Goal: Task Accomplishment & Management: Manage account settings

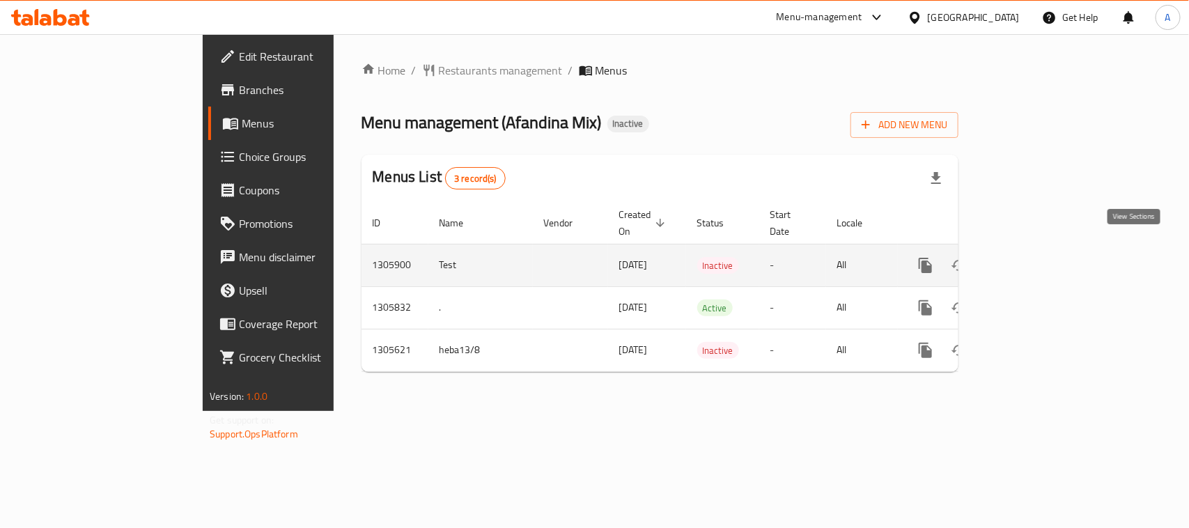
click at [1035, 257] on icon "enhanced table" at bounding box center [1026, 265] width 17 height 17
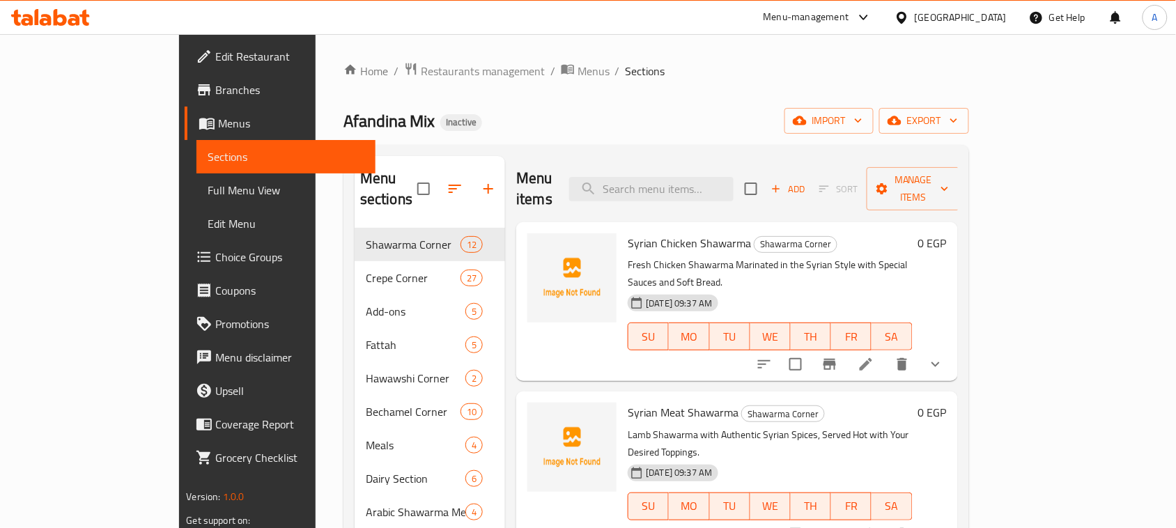
scroll to position [174, 0]
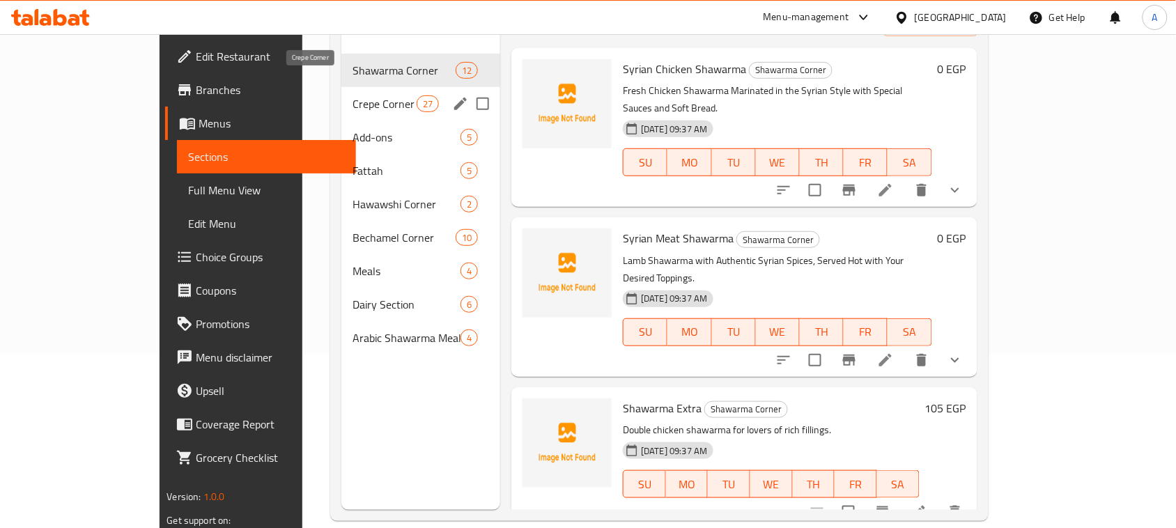
click at [353, 95] on span "Crepe Corner" at bounding box center [385, 103] width 64 height 17
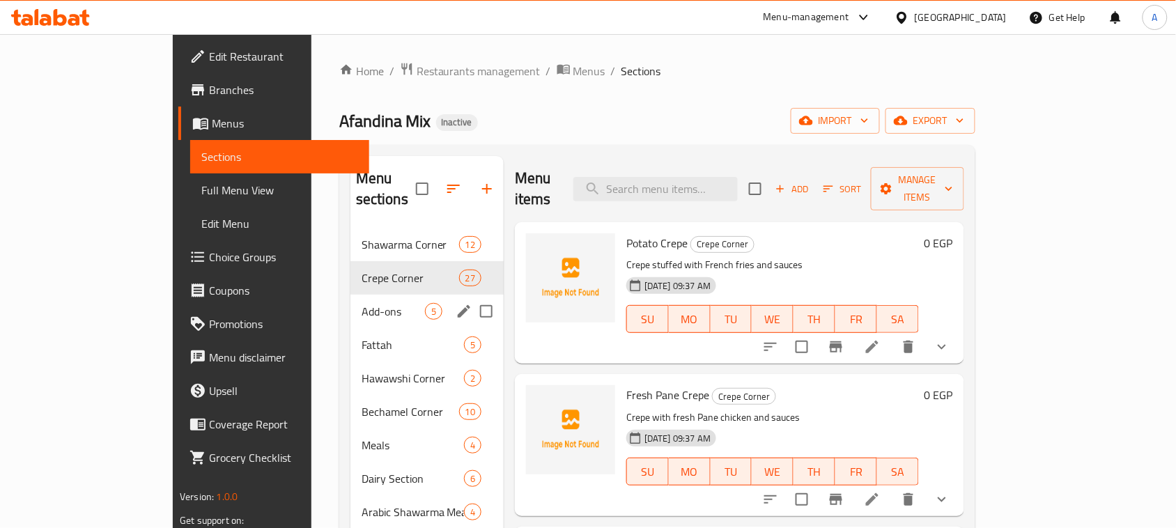
click at [362, 303] on span "Add-ons" at bounding box center [393, 311] width 63 height 17
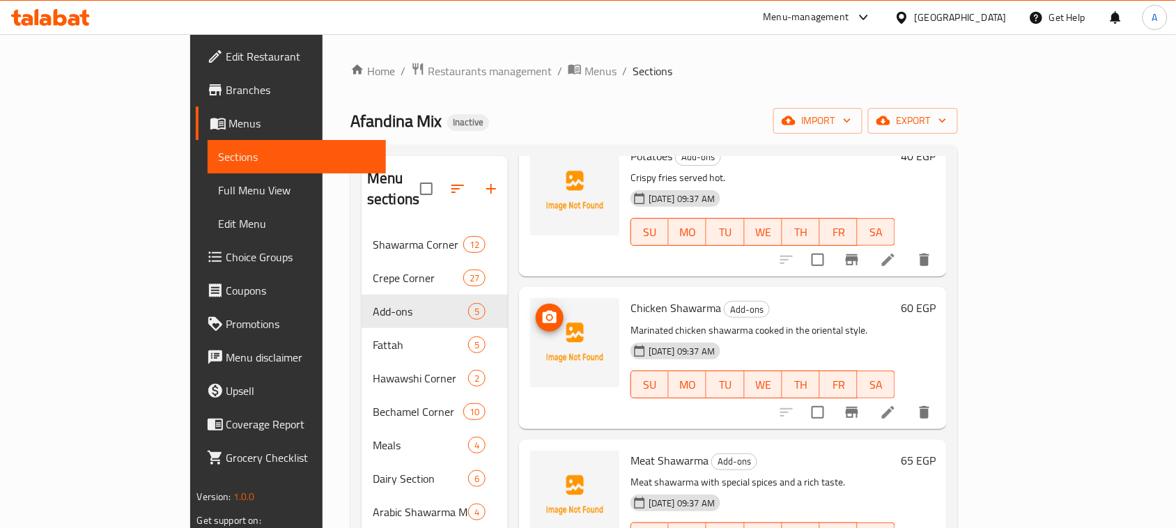
scroll to position [174, 0]
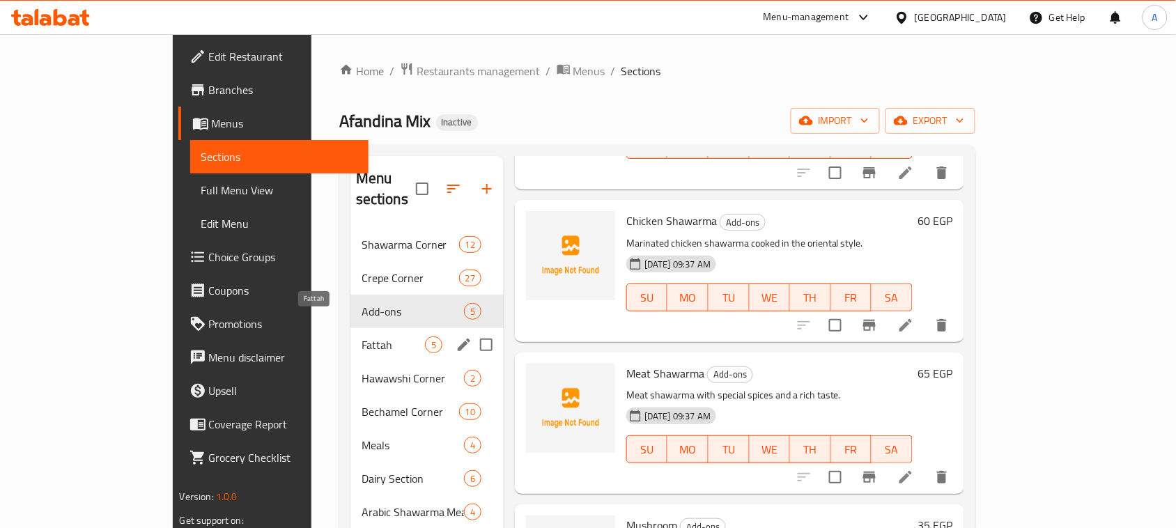
click at [362, 337] on span "Fattah" at bounding box center [393, 345] width 63 height 17
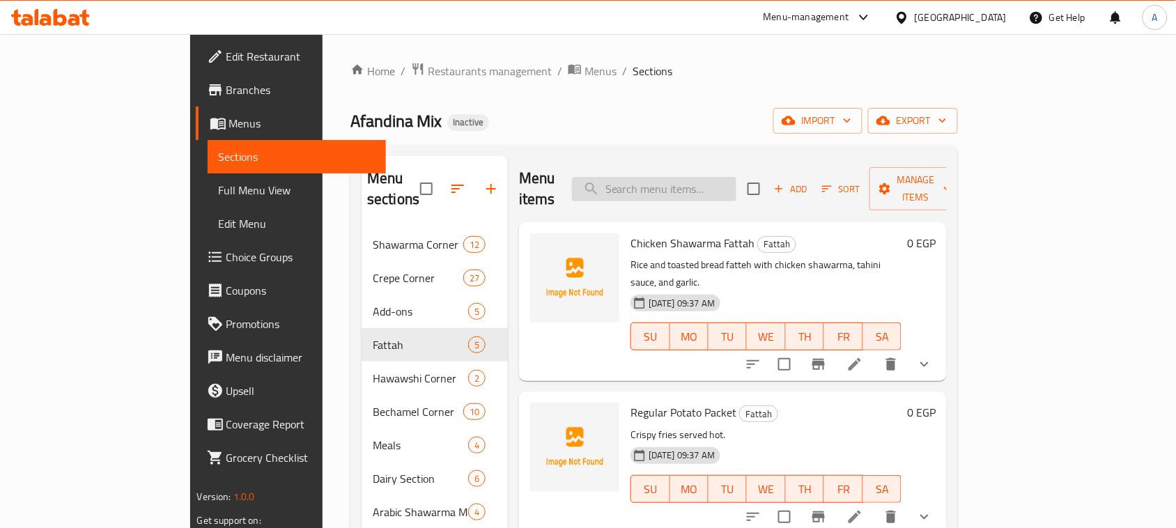
click at [736, 183] on input "search" at bounding box center [654, 189] width 164 height 24
paste input "كريب شيكولاتة نيوتلا"
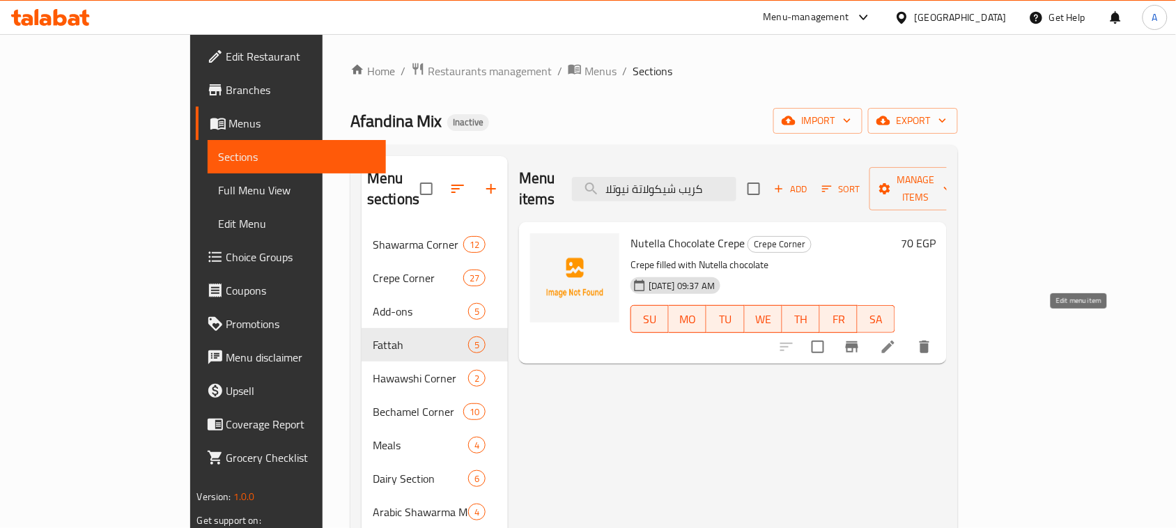
type input "كريب شيكولاتة نيوتلا"
click at [895, 341] on icon at bounding box center [888, 347] width 13 height 13
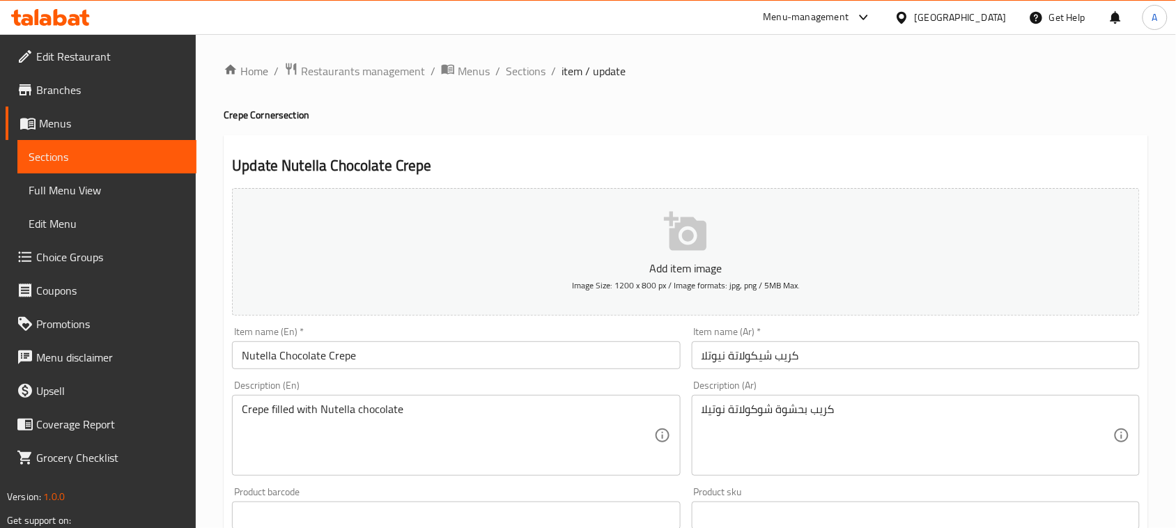
scroll to position [174, 0]
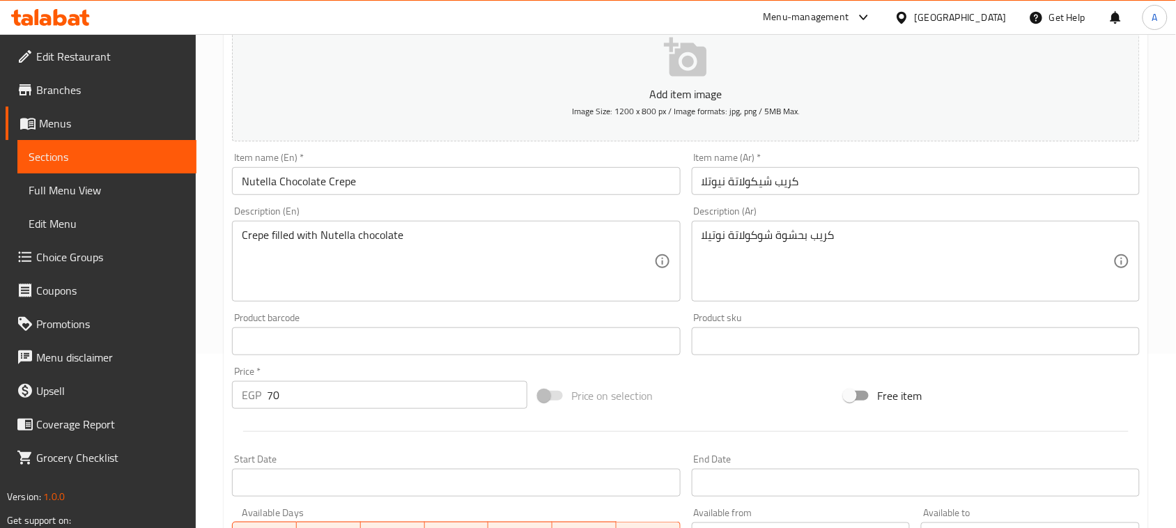
drag, startPoint x: 240, startPoint y: 231, endPoint x: 245, endPoint y: 249, distance: 18.8
click at [241, 231] on div "Crepe filled with Nutella chocolate Description (En)" at bounding box center [456, 261] width 448 height 81
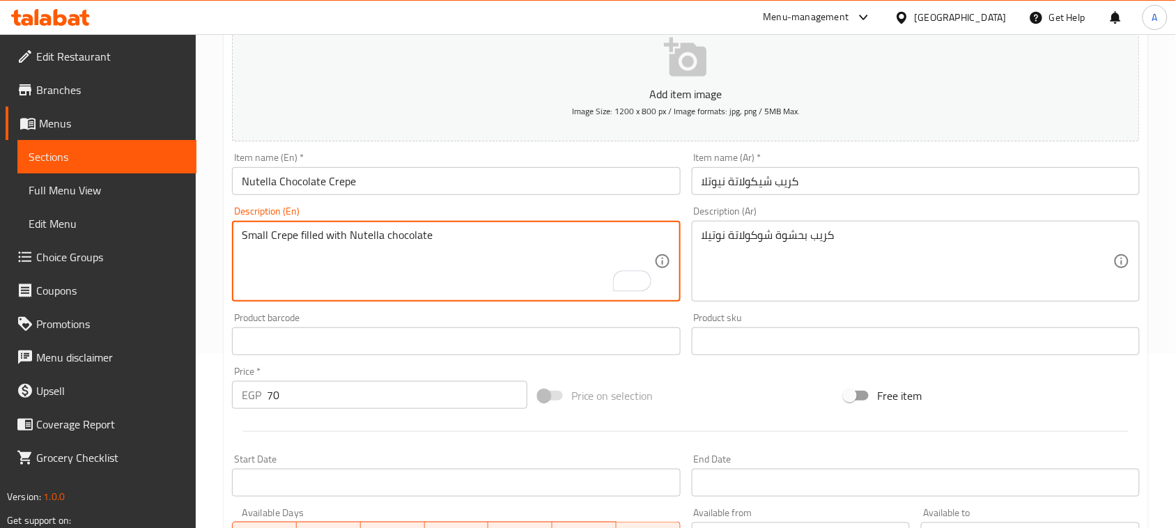
type textarea "Small Crepe filled with Nutella chocolate"
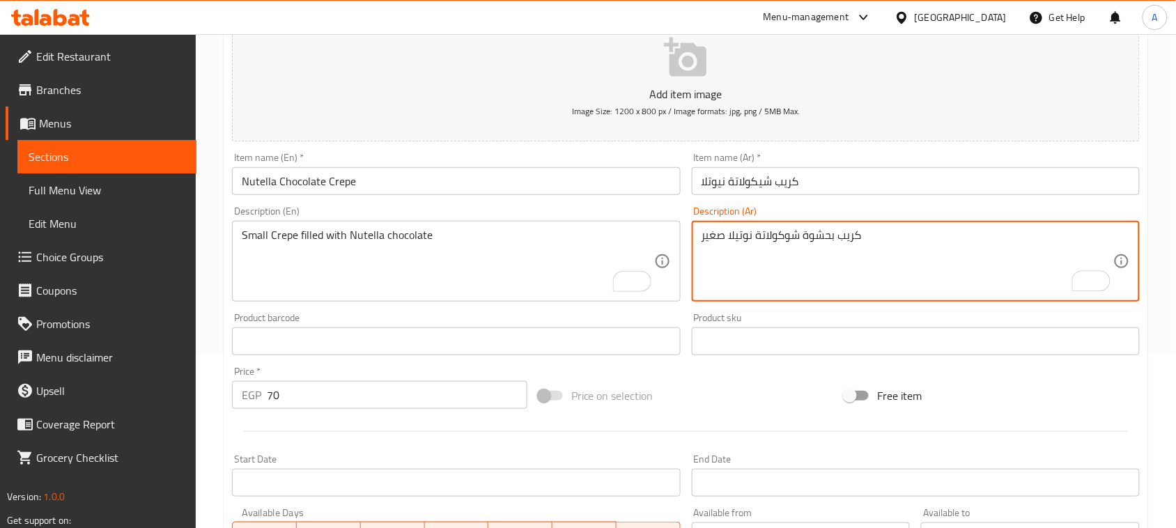
scroll to position [454, 0]
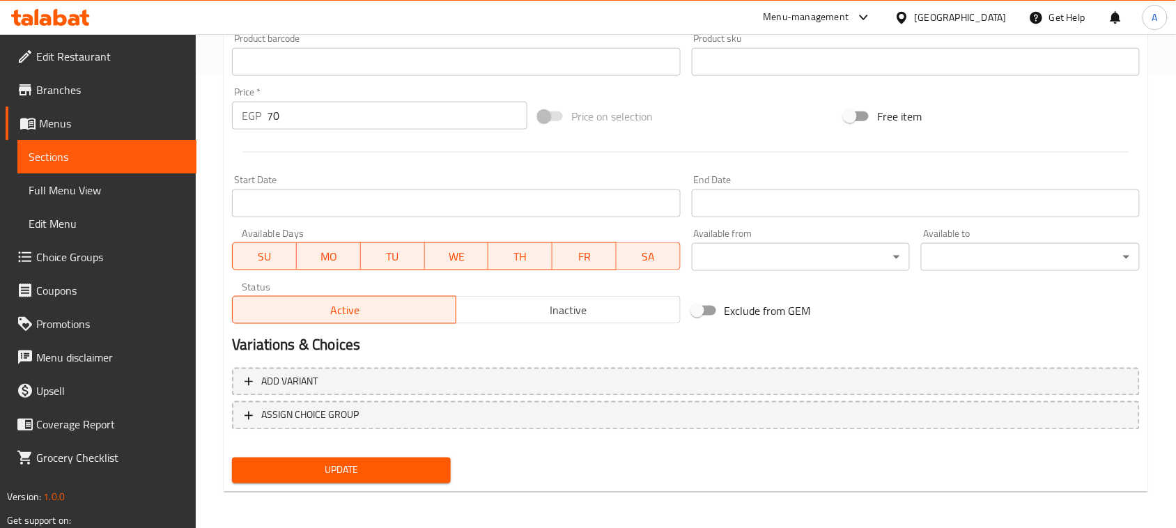
type textarea "كريب بحشوة شوكولاتة نوتيلا صغير"
click at [409, 464] on span "Update" at bounding box center [341, 470] width 196 height 17
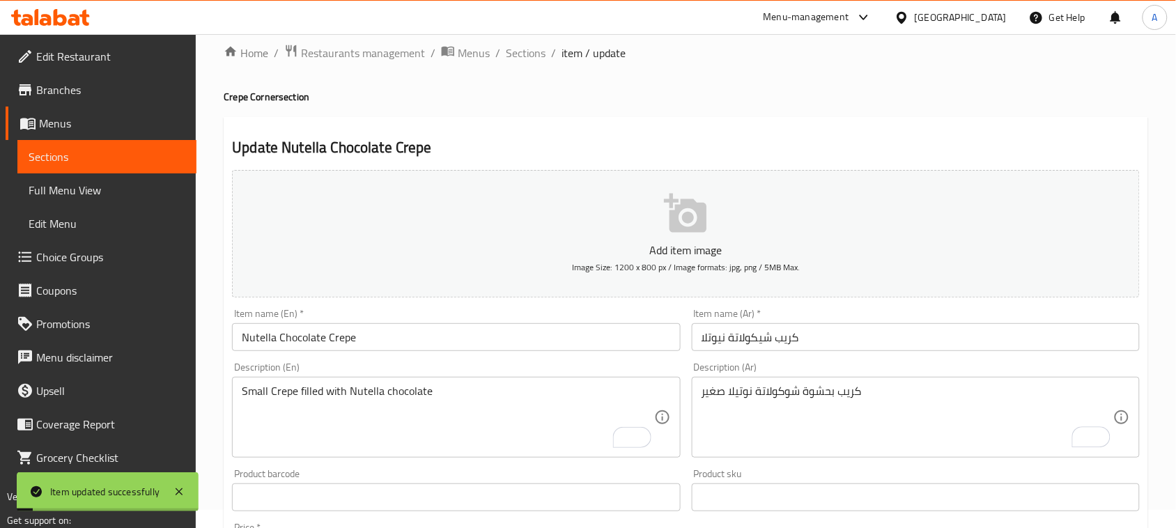
scroll to position [0, 0]
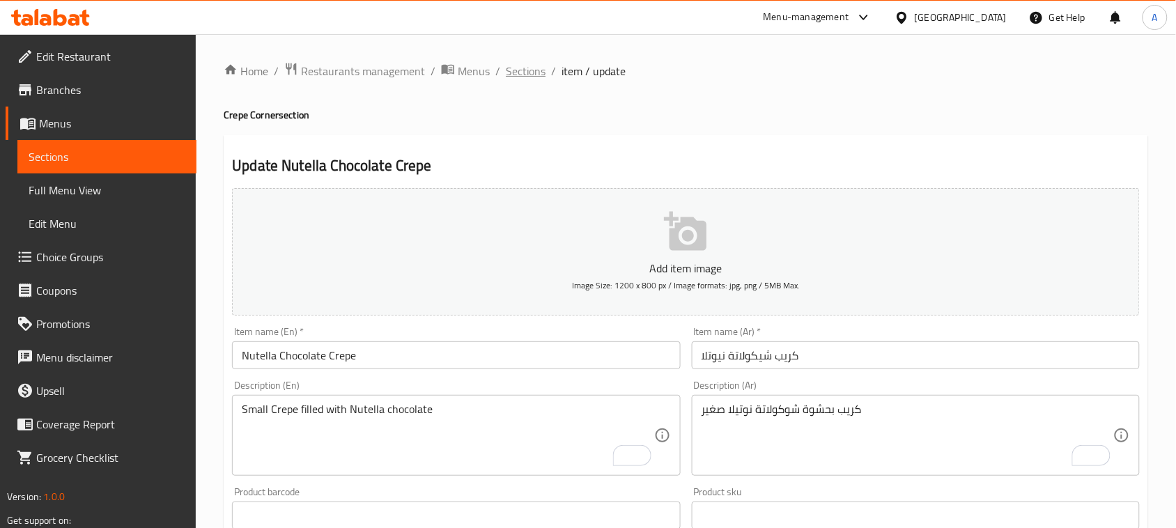
click at [527, 64] on span "Sections" at bounding box center [526, 71] width 40 height 17
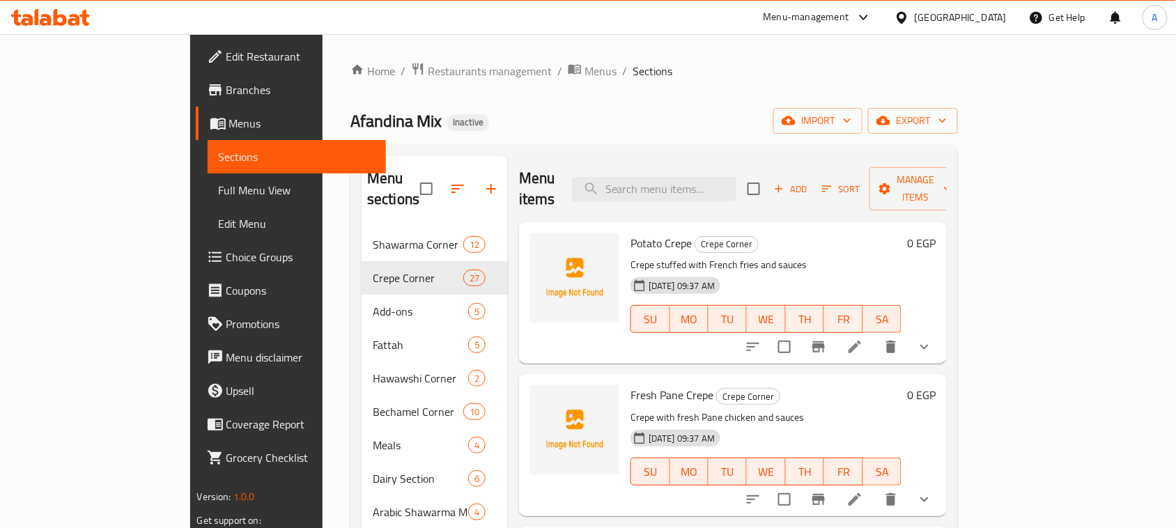
click at [229, 123] on span "Menus" at bounding box center [302, 123] width 146 height 17
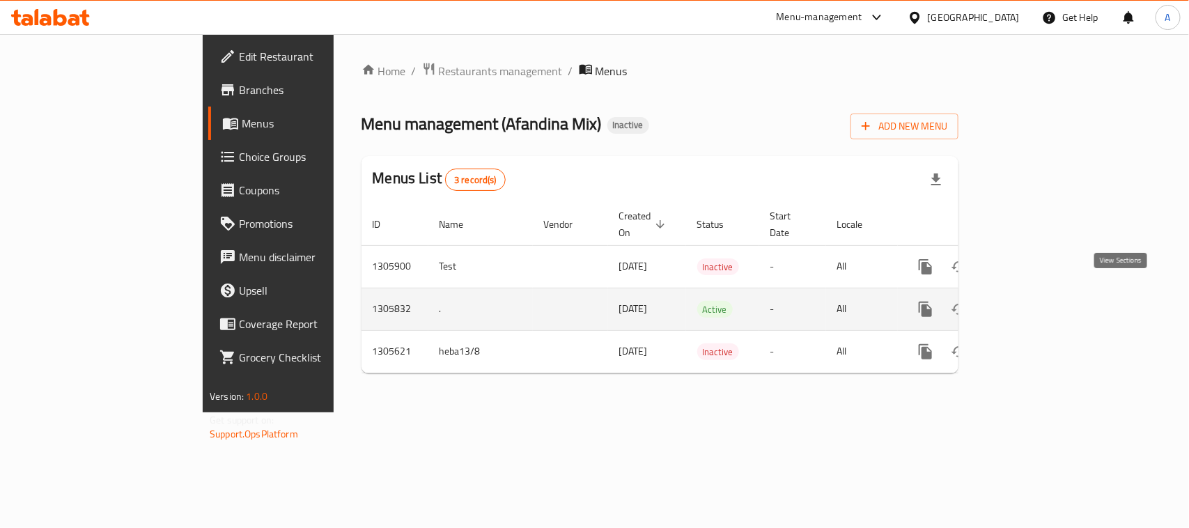
click at [1035, 301] on icon "enhanced table" at bounding box center [1026, 309] width 17 height 17
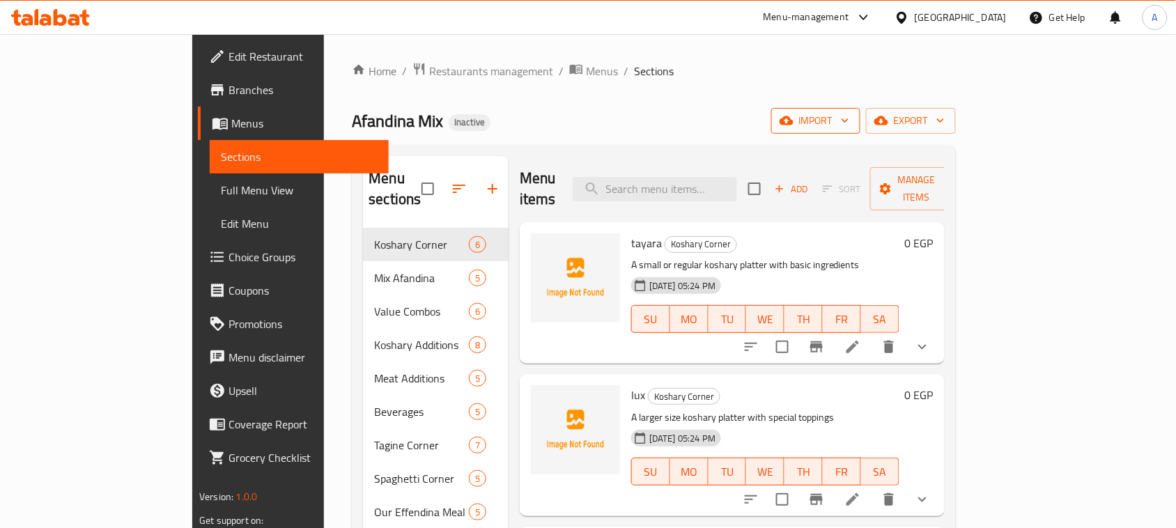
click at [849, 119] on span "import" at bounding box center [815, 120] width 67 height 17
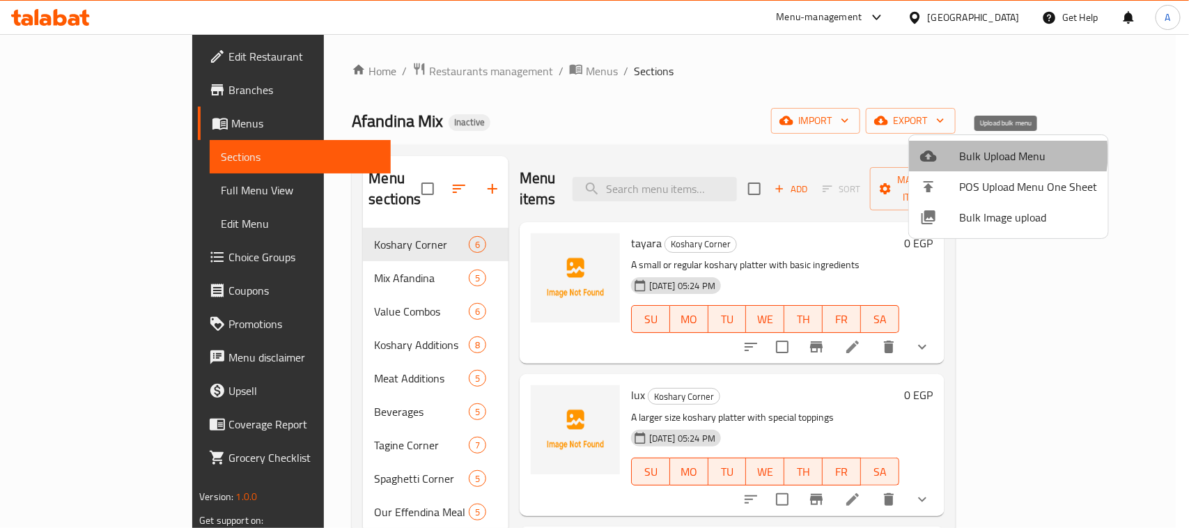
click at [988, 155] on span "Bulk Upload Menu" at bounding box center [1028, 156] width 138 height 17
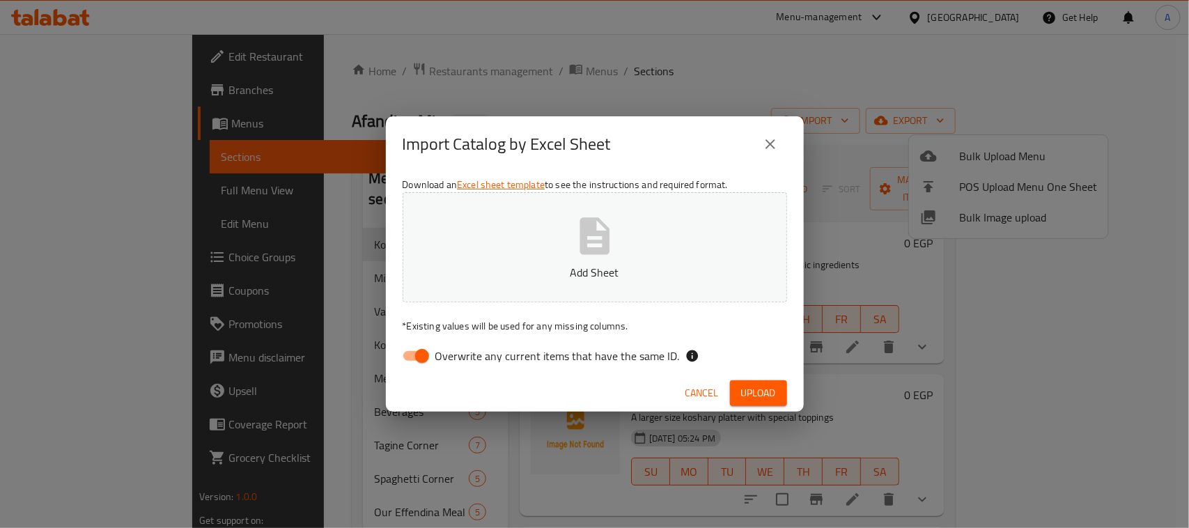
click at [426, 356] on input "Overwrite any current items that have the same ID." at bounding box center [422, 356] width 79 height 26
checkbox input "false"
click at [746, 389] on span "Upload" at bounding box center [758, 393] width 35 height 17
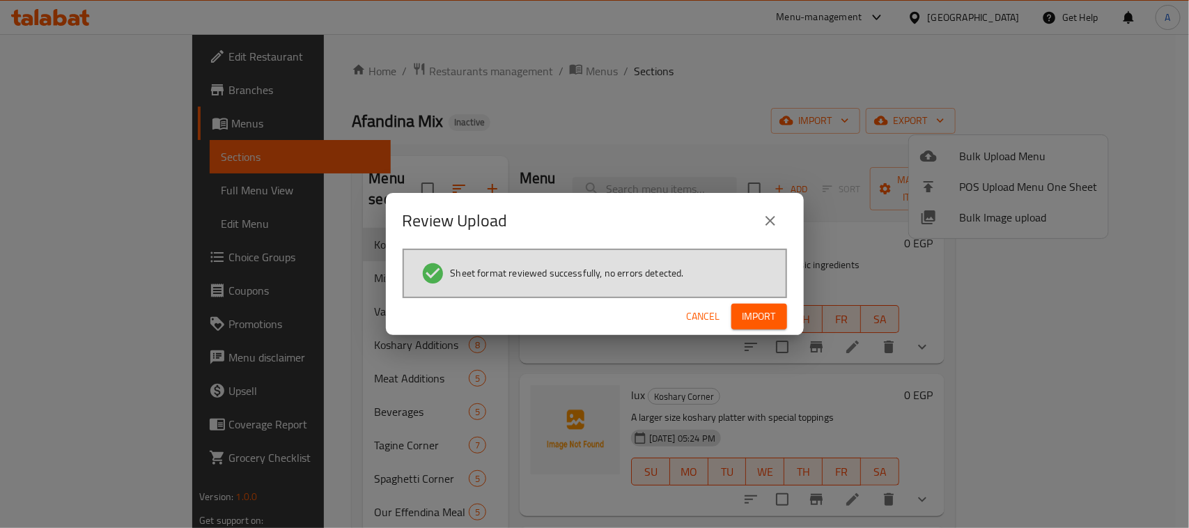
click at [747, 311] on span "Import" at bounding box center [759, 316] width 33 height 17
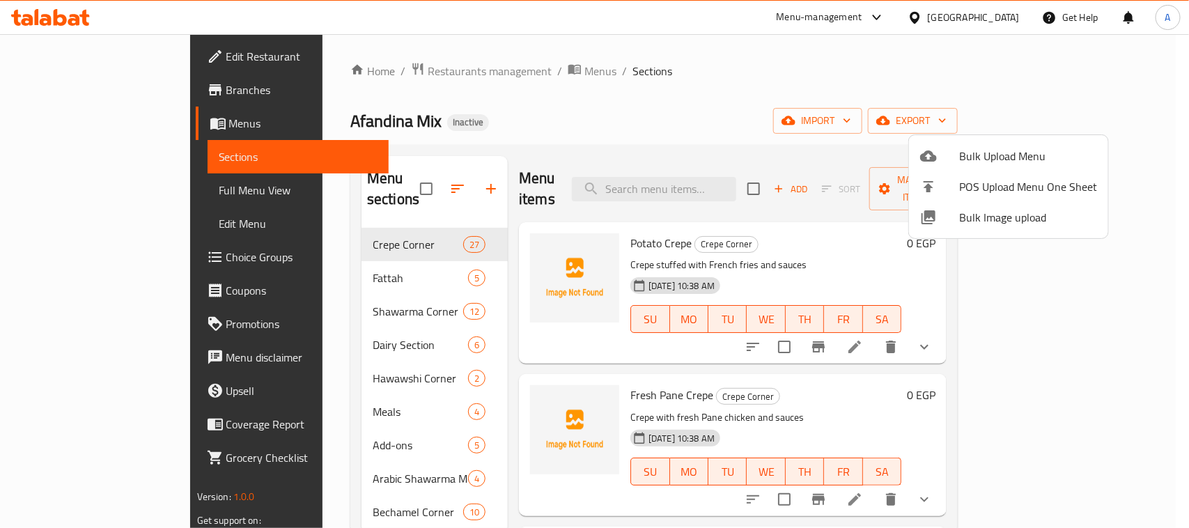
click at [86, 186] on div at bounding box center [594, 264] width 1189 height 528
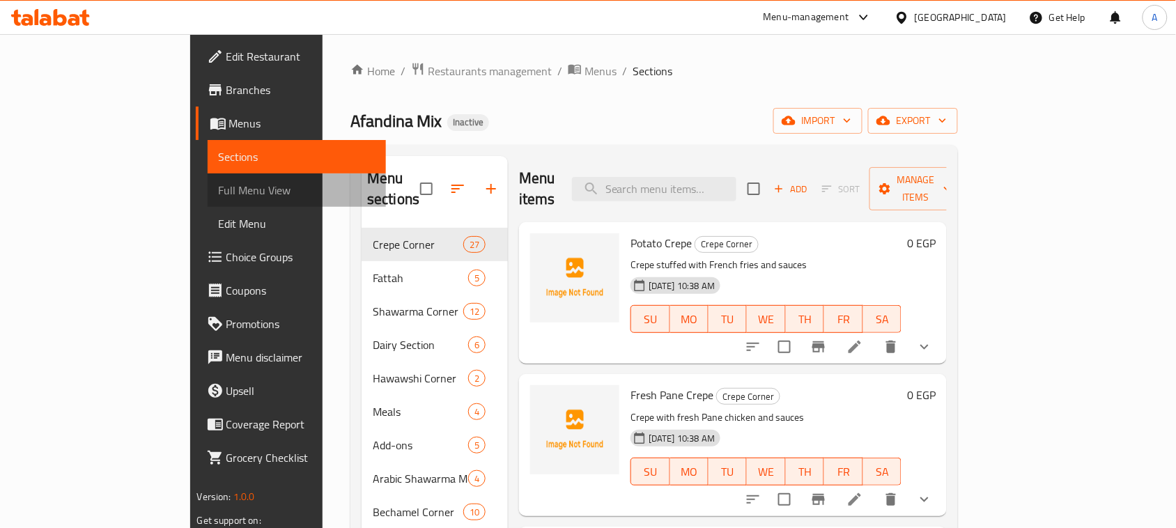
click at [219, 192] on span "Full Menu View" at bounding box center [297, 190] width 157 height 17
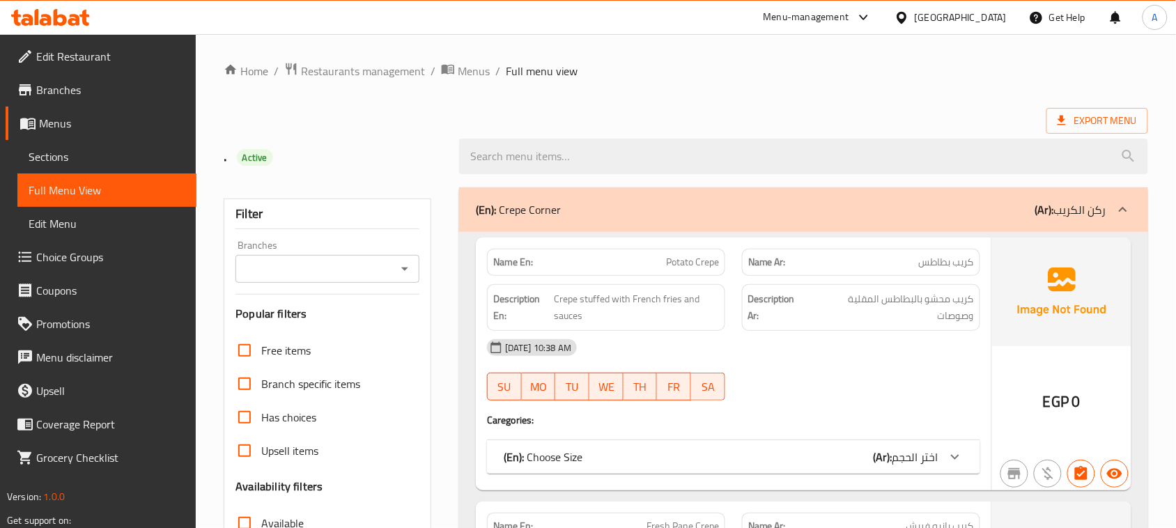
scroll to position [348, 0]
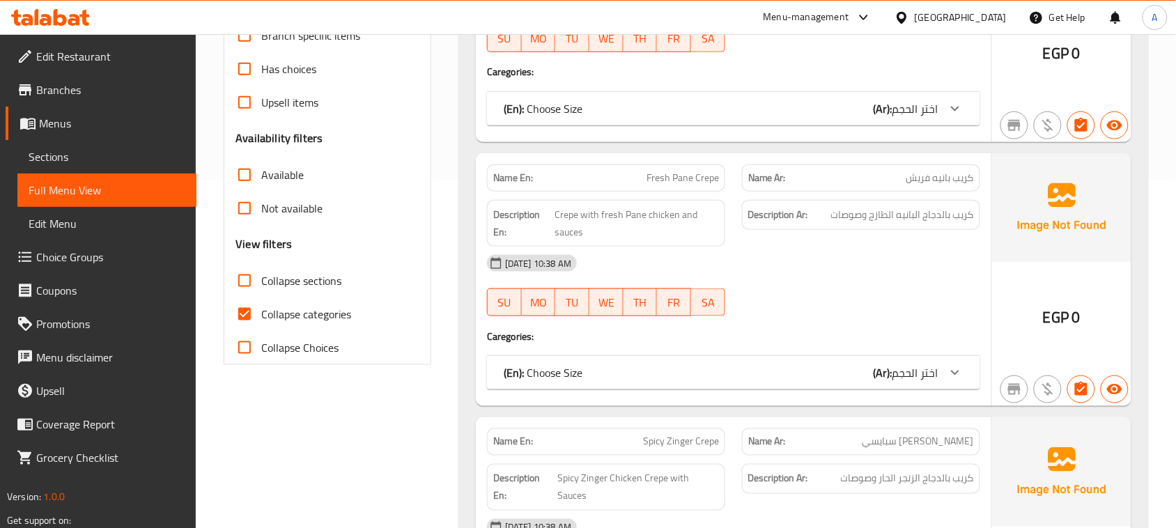
click at [965, 107] on div at bounding box center [955, 108] width 33 height 33
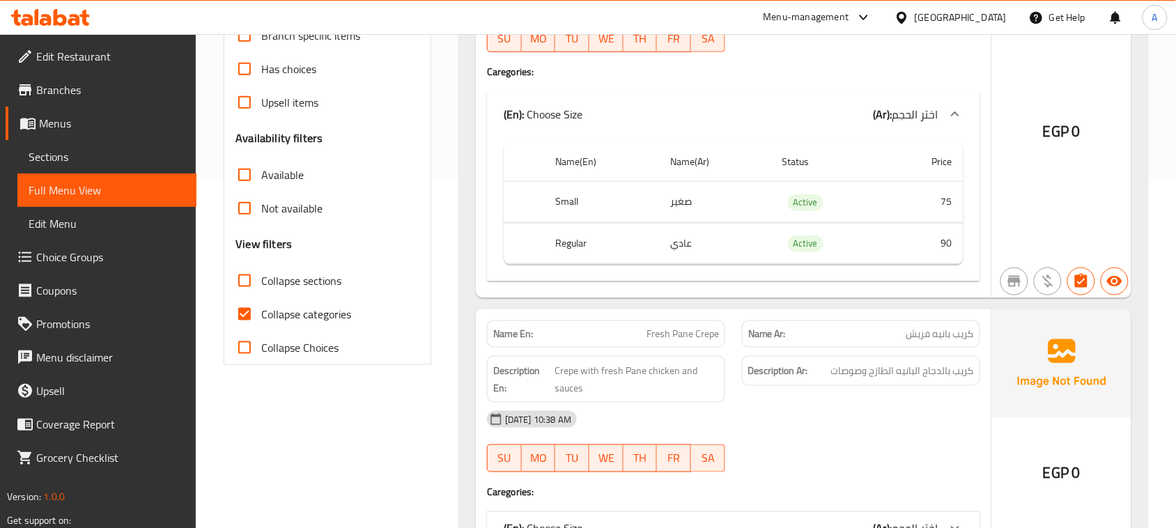
scroll to position [0, 0]
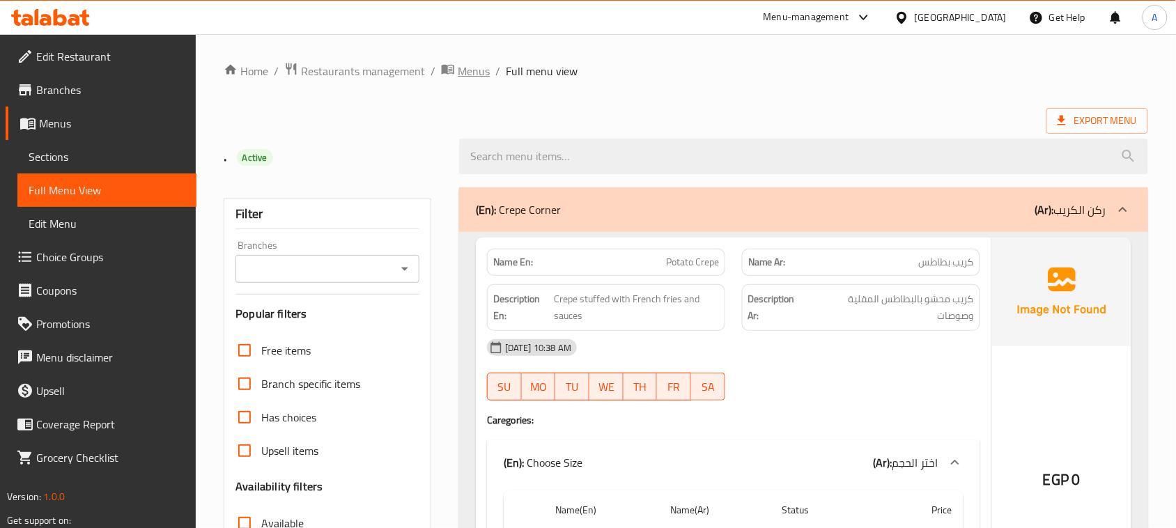
click at [475, 71] on span "Menus" at bounding box center [474, 71] width 32 height 17
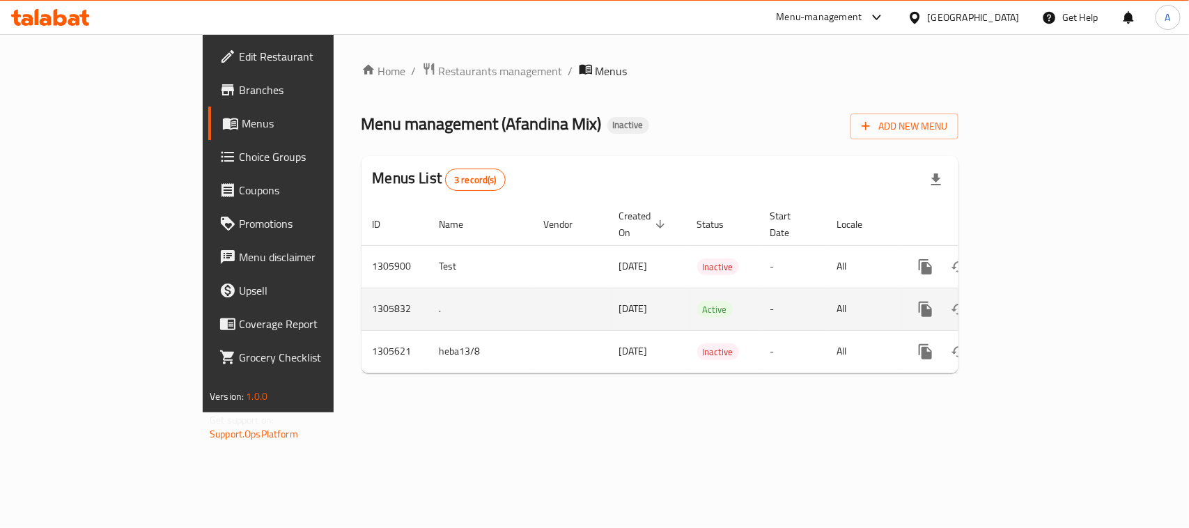
click at [1035, 301] on icon "enhanced table" at bounding box center [1026, 309] width 17 height 17
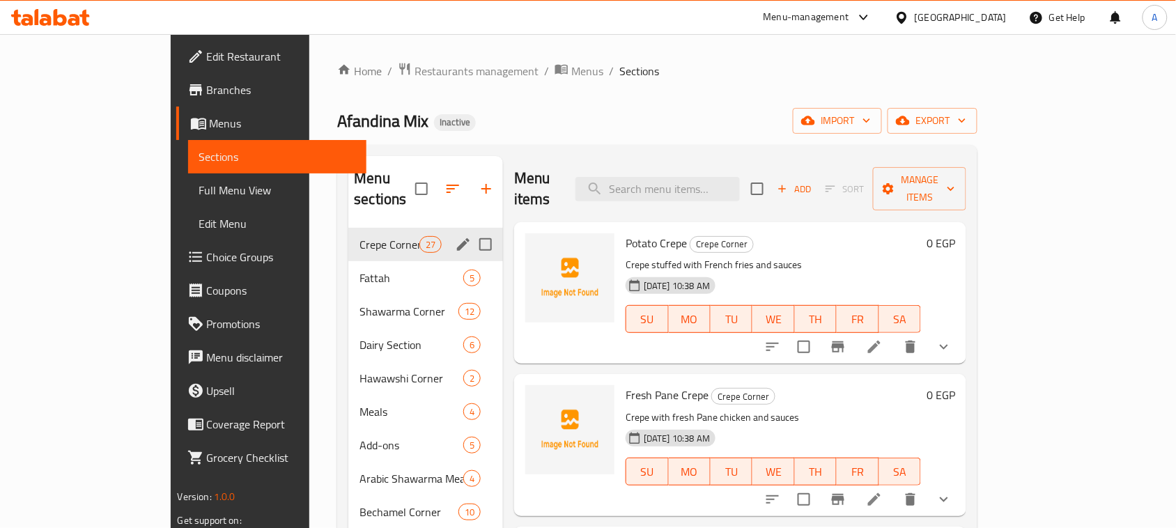
click at [471, 230] on input "Menu sections" at bounding box center [485, 244] width 29 height 29
checkbox input "true"
click at [471, 263] on input "Menu sections" at bounding box center [485, 277] width 29 height 29
checkbox input "true"
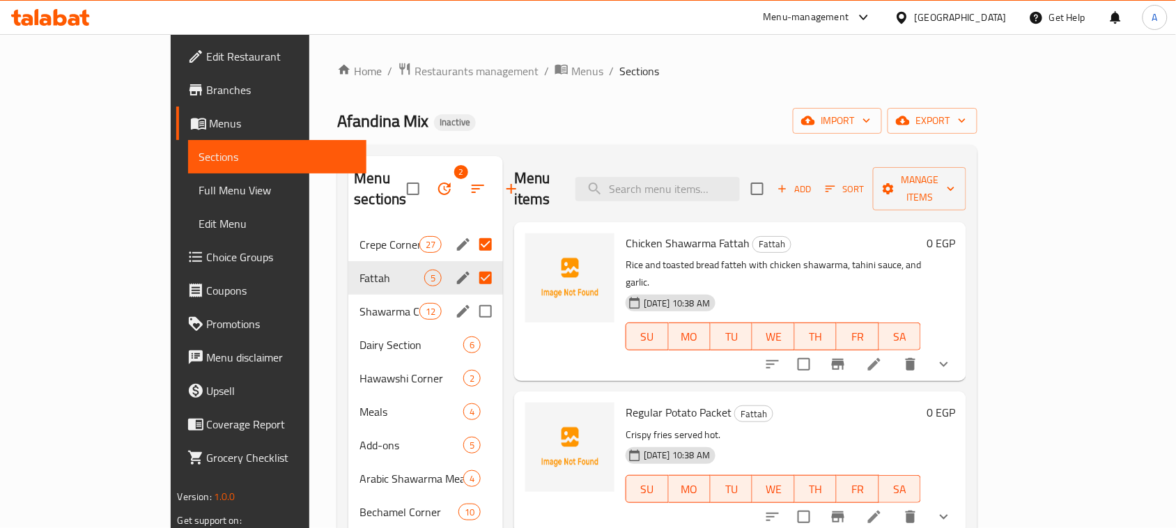
click at [471, 297] on input "Menu sections" at bounding box center [485, 311] width 29 height 29
checkbox input "true"
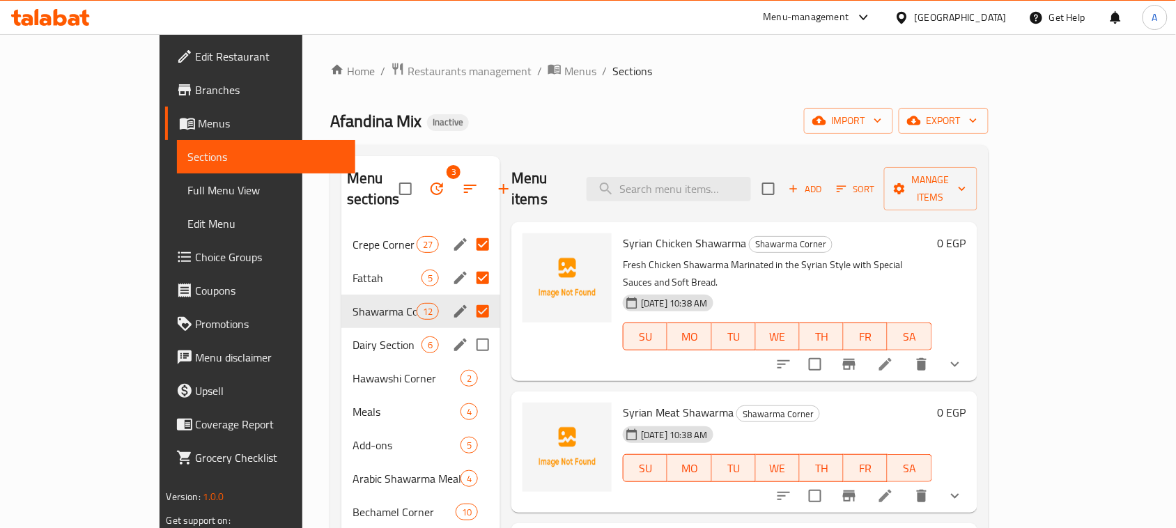
click at [468, 330] on input "Menu sections" at bounding box center [482, 344] width 29 height 29
checkbox input "true"
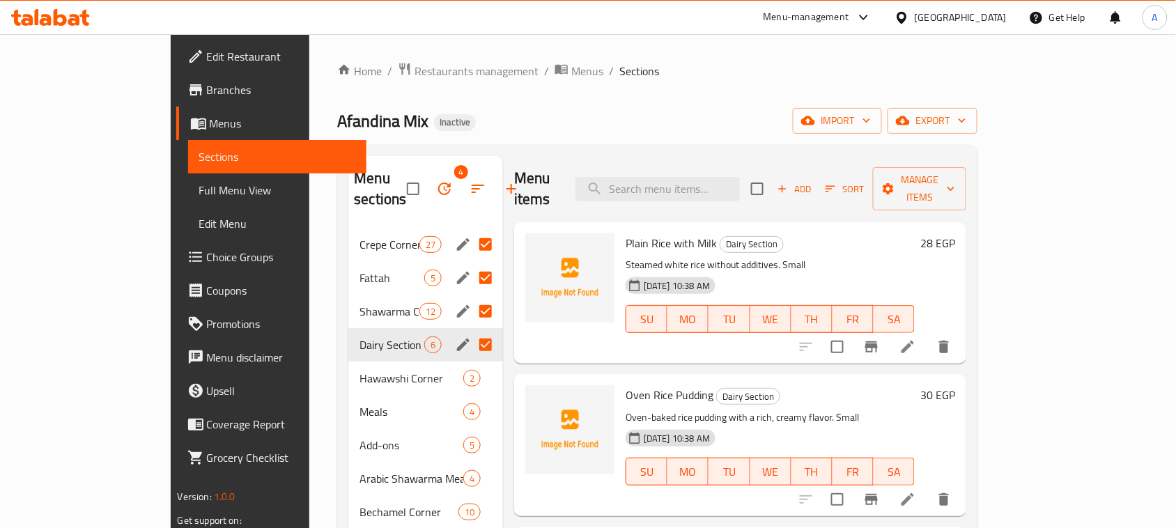
scroll to position [87, 0]
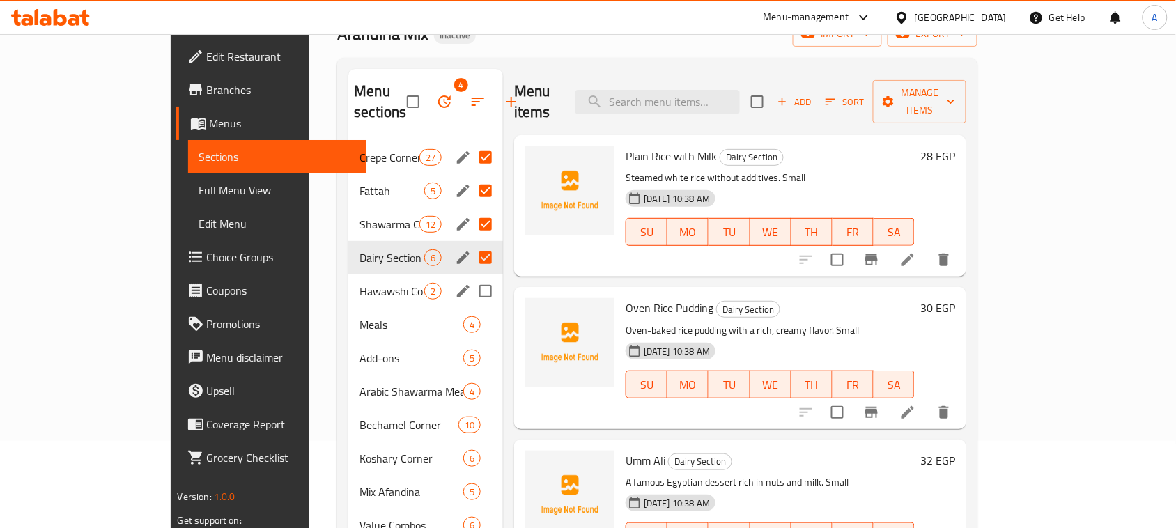
click at [471, 277] on input "Menu sections" at bounding box center [485, 291] width 29 height 29
checkbox input "true"
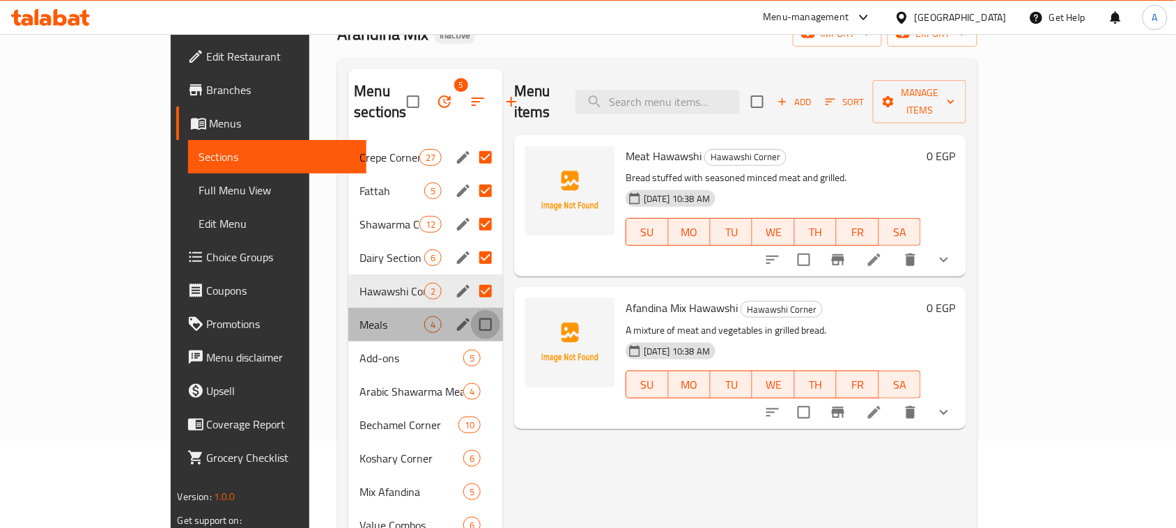
click at [471, 310] on input "Menu sections" at bounding box center [485, 324] width 29 height 29
checkbox input "true"
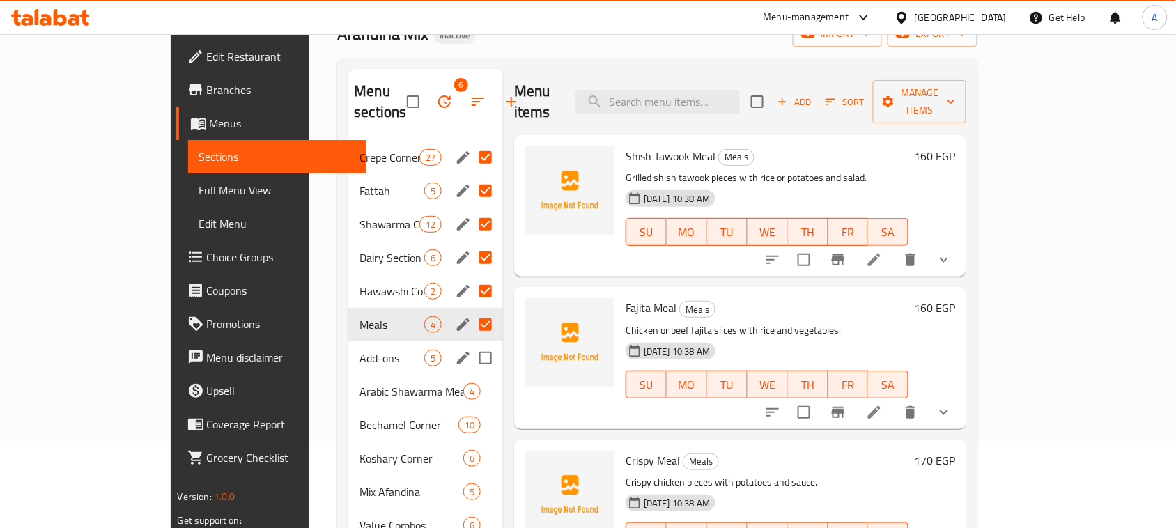
click at [471, 343] on input "Menu sections" at bounding box center [485, 357] width 29 height 29
checkbox input "true"
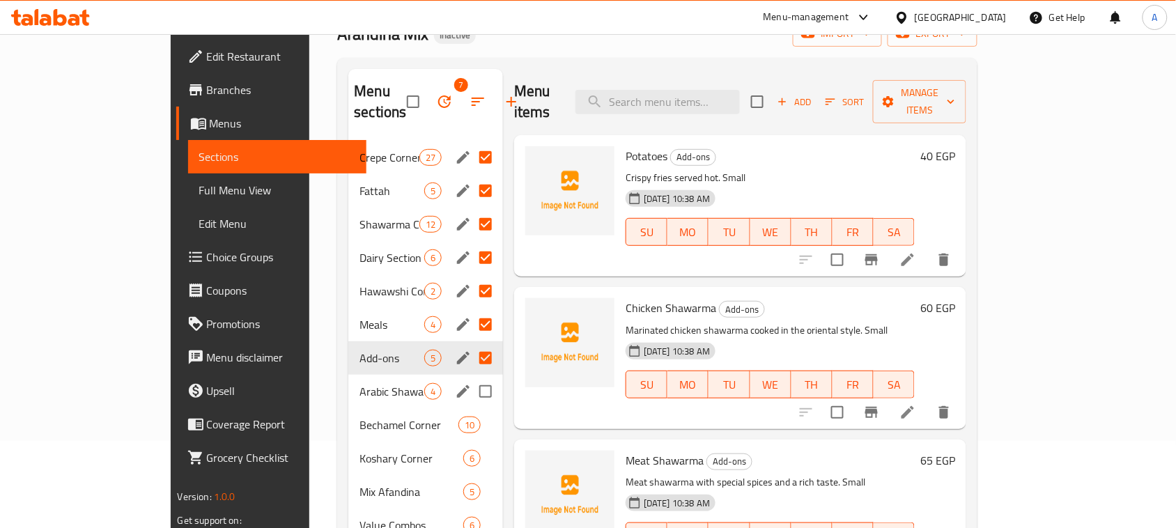
click at [471, 377] on input "Menu sections" at bounding box center [485, 391] width 29 height 29
checkbox input "true"
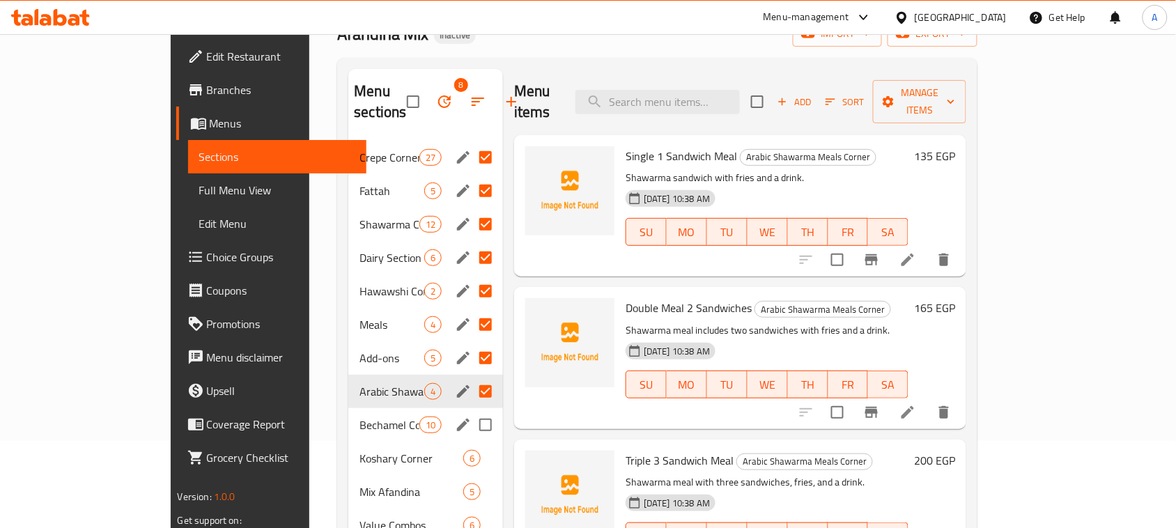
click at [471, 411] on input "Menu sections" at bounding box center [485, 424] width 29 height 29
checkbox input "true"
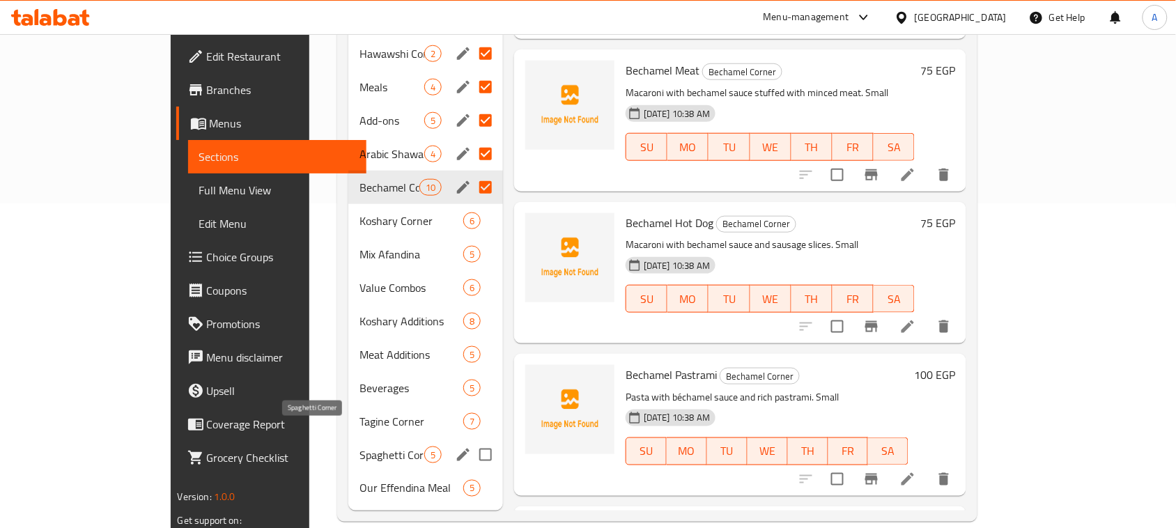
scroll to position [63, 0]
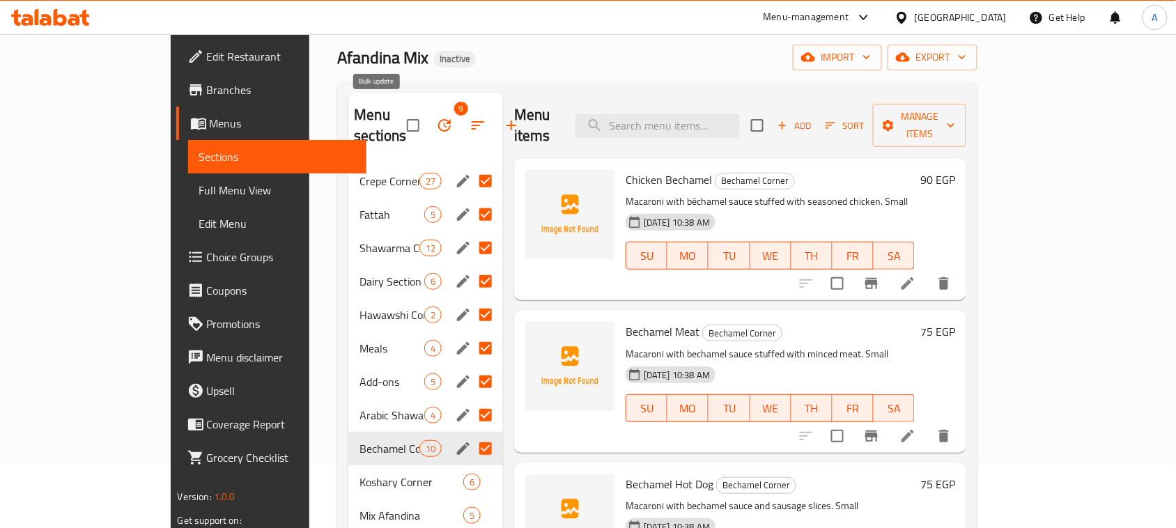
click at [438, 119] on icon "button" at bounding box center [444, 125] width 13 height 13
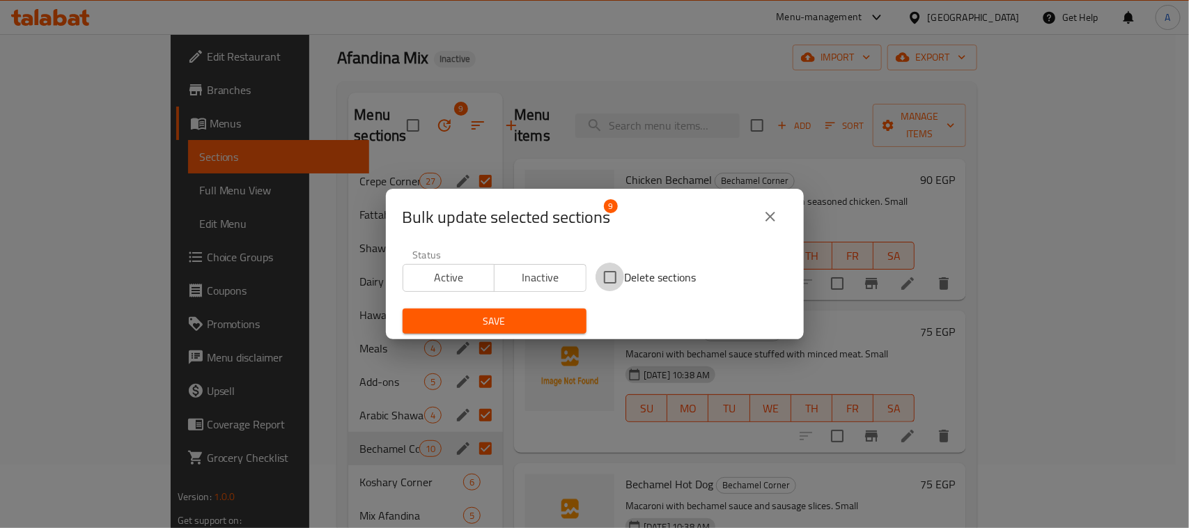
click at [610, 277] on input "Delete sections" at bounding box center [610, 277] width 29 height 29
checkbox input "true"
click at [531, 324] on span "Save" at bounding box center [495, 321] width 162 height 17
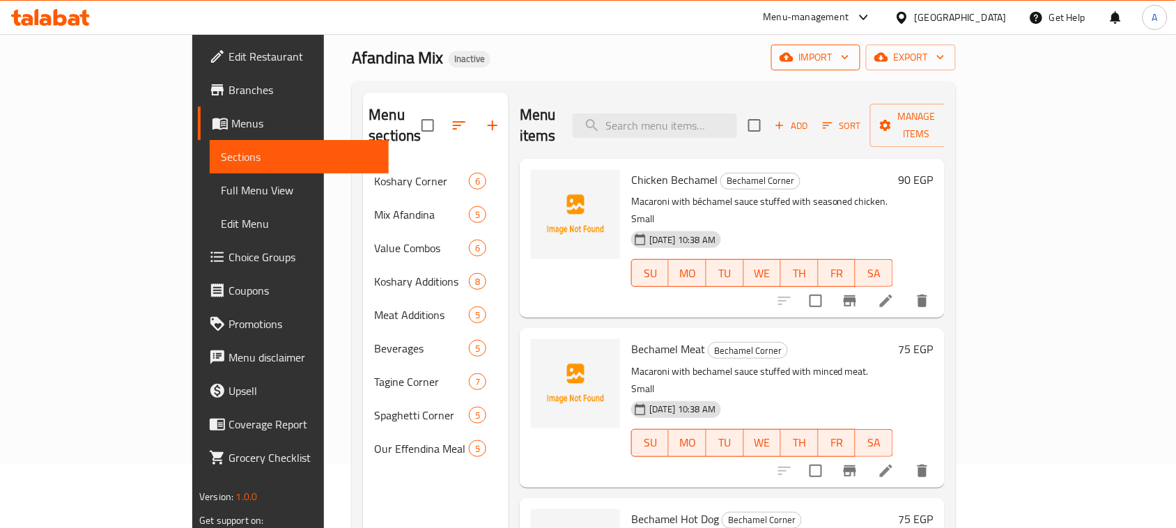
click at [852, 60] on icon "button" at bounding box center [845, 57] width 14 height 14
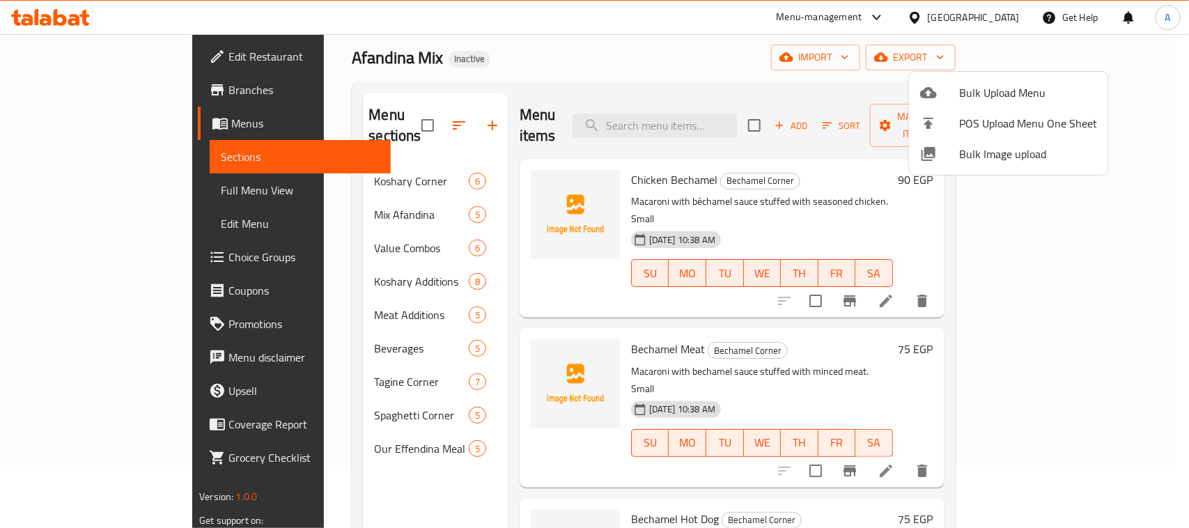
click at [982, 89] on span "Bulk Upload Menu" at bounding box center [1028, 92] width 138 height 17
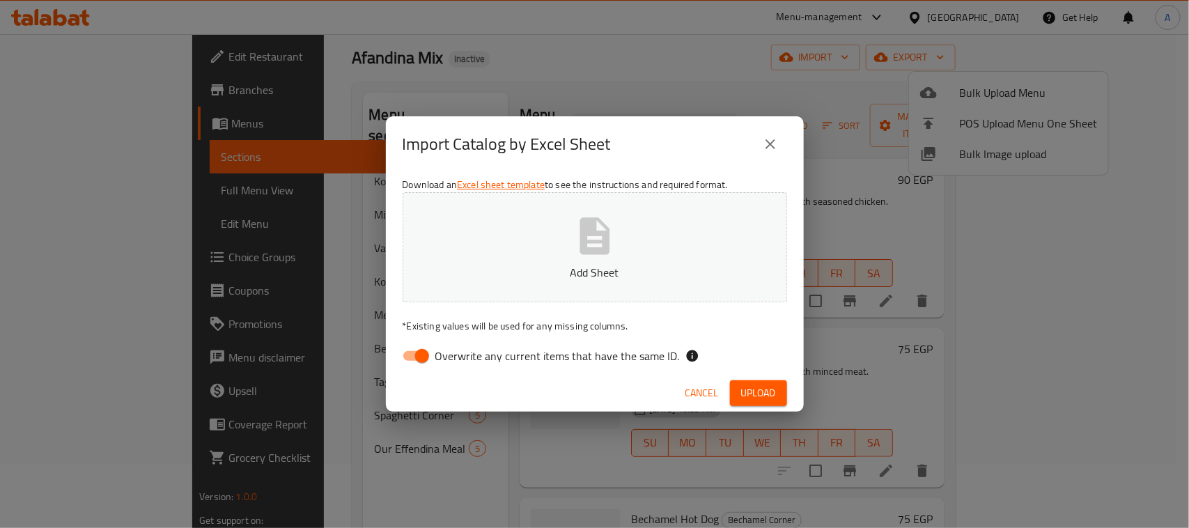
click at [426, 353] on input "Overwrite any current items that have the same ID." at bounding box center [422, 356] width 79 height 26
checkbox input "false"
click at [750, 397] on span "Upload" at bounding box center [758, 393] width 35 height 17
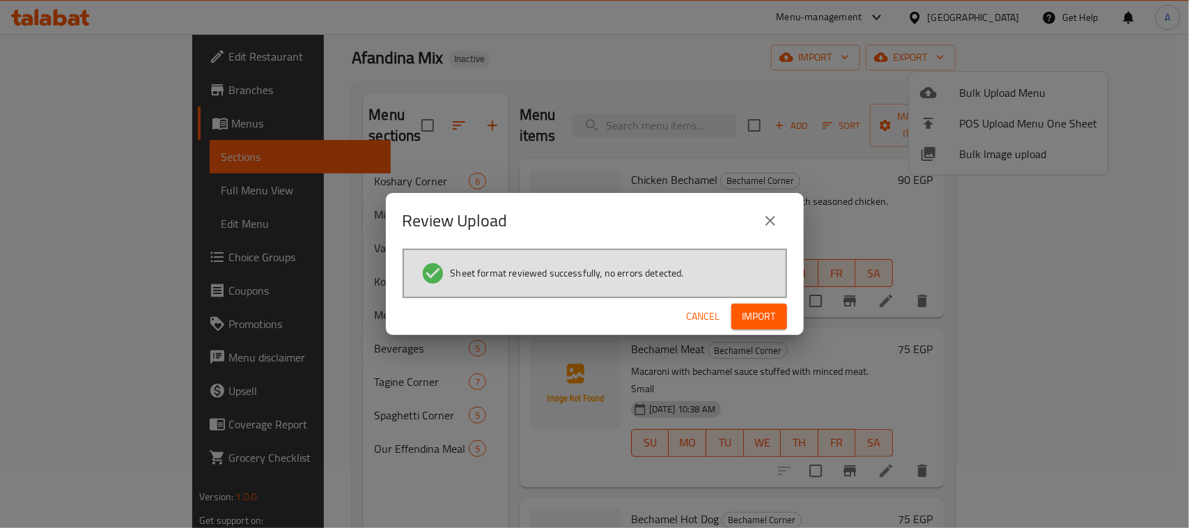
click at [762, 318] on span "Import" at bounding box center [759, 316] width 33 height 17
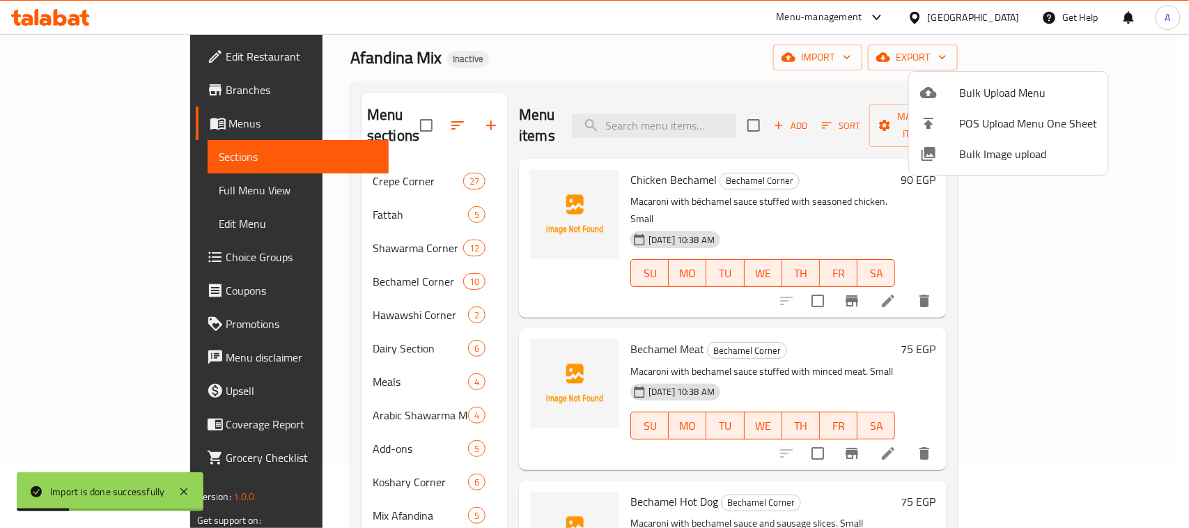
click at [117, 196] on div at bounding box center [594, 264] width 1189 height 528
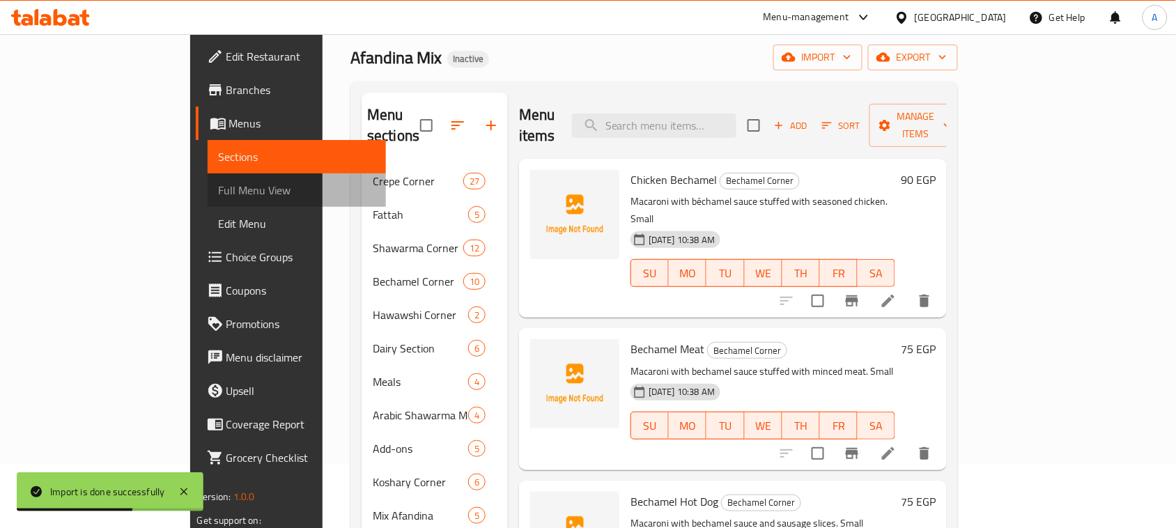
click at [219, 196] on span "Full Menu View" at bounding box center [297, 190] width 157 height 17
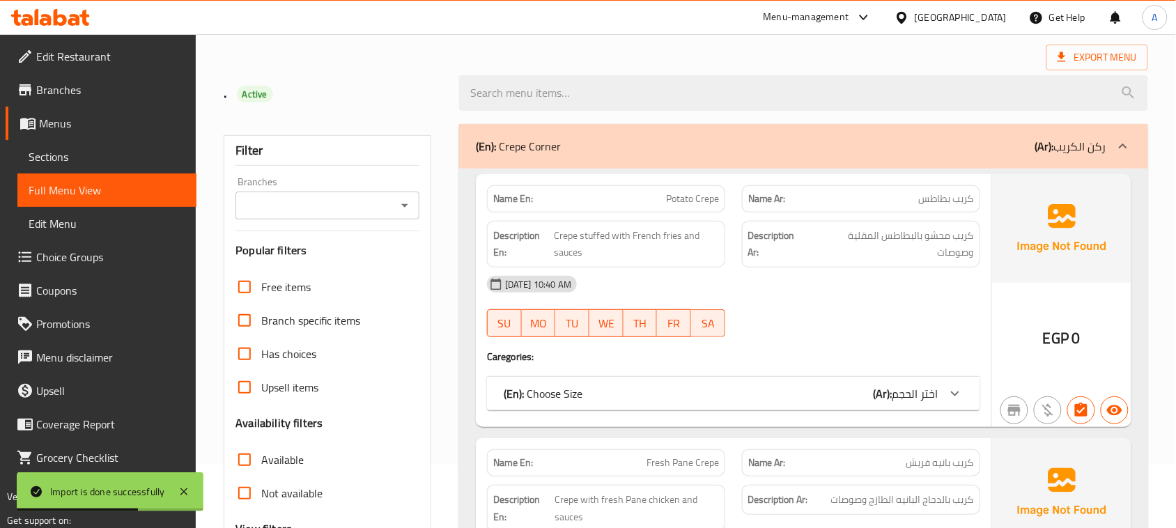
scroll to position [325, 0]
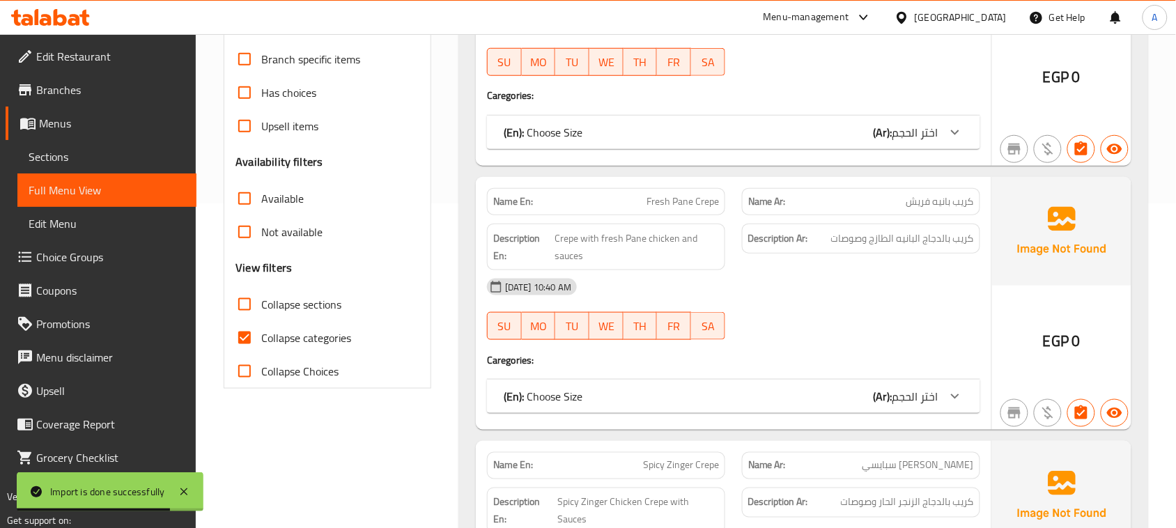
click at [245, 332] on input "Collapse categories" at bounding box center [244, 337] width 33 height 33
checkbox input "false"
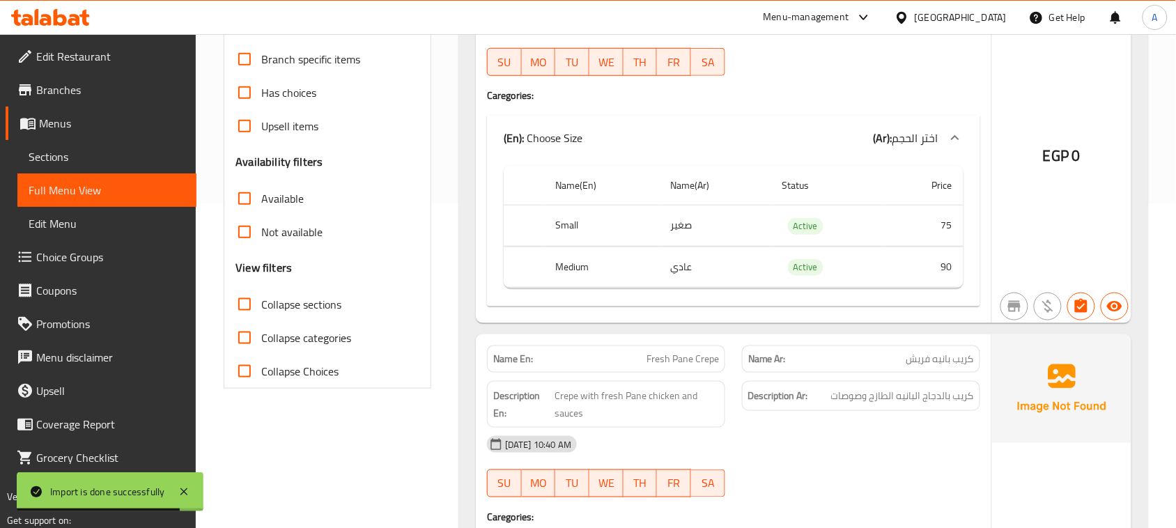
click at [244, 305] on input "Collapse sections" at bounding box center [244, 304] width 33 height 33
checkbox input "true"
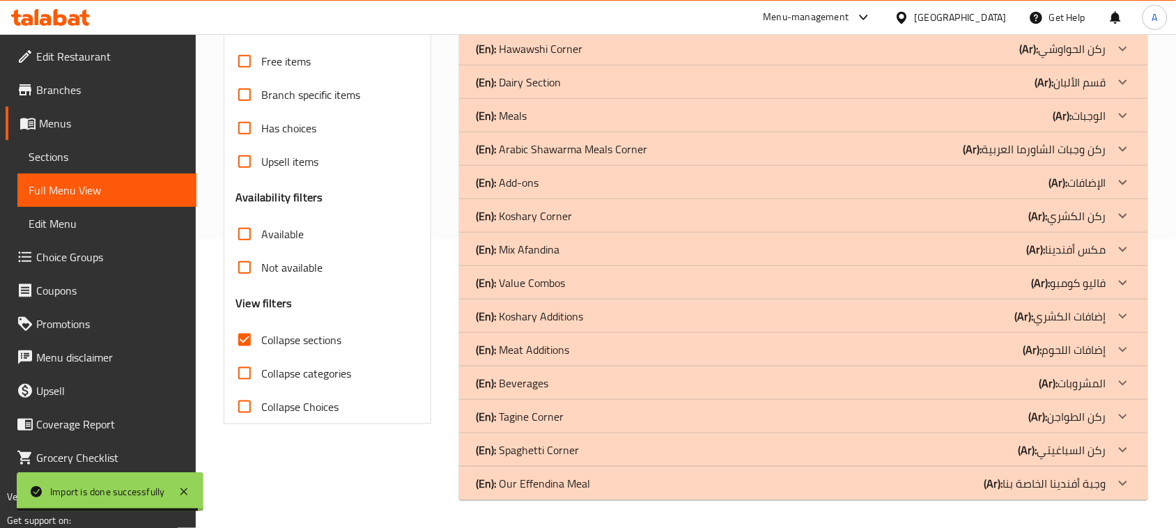
scroll to position [0, 0]
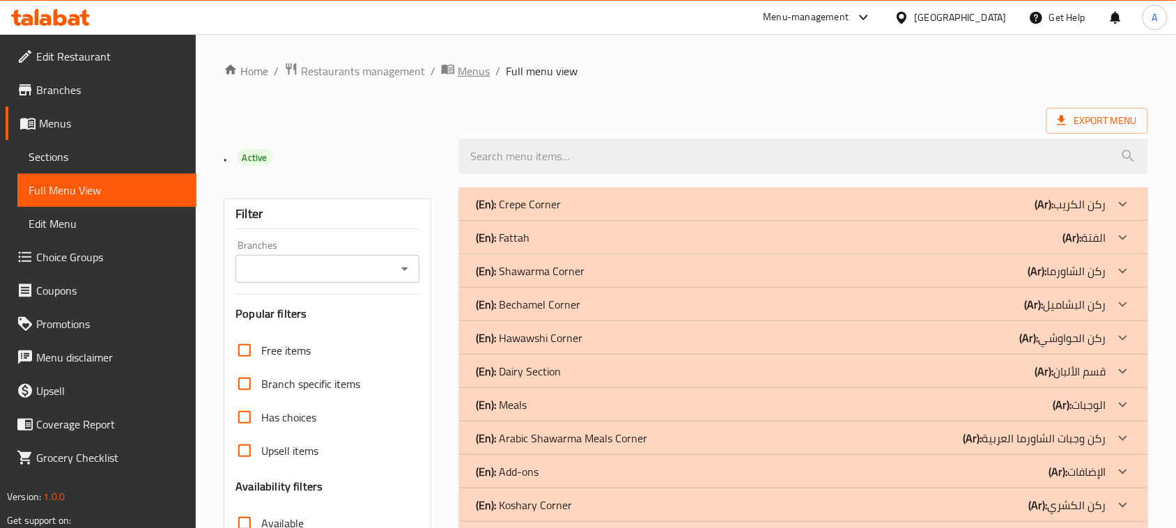
click at [481, 71] on span "Menus" at bounding box center [474, 71] width 32 height 17
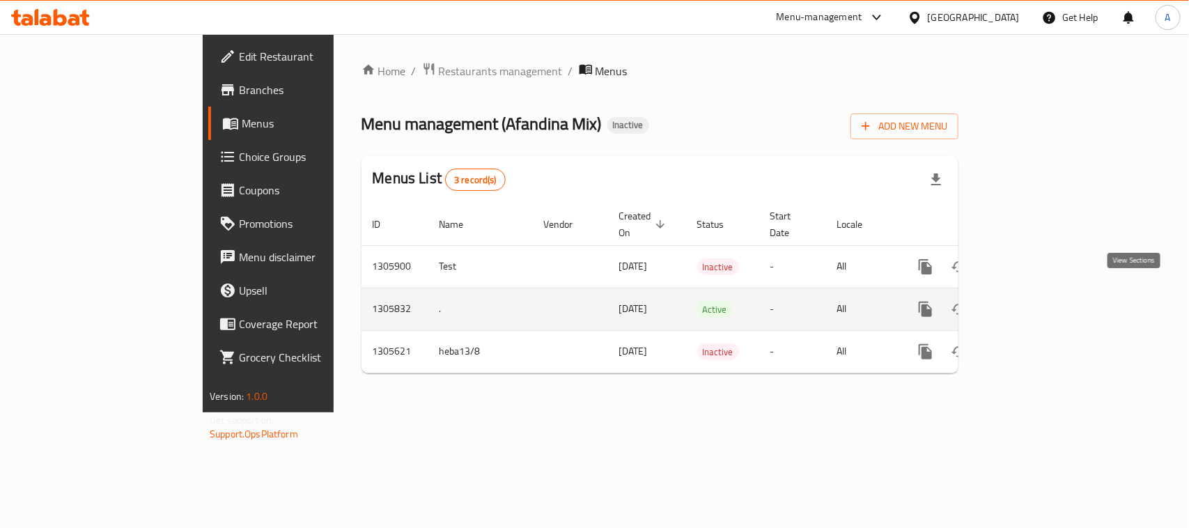
click at [1043, 293] on link "enhanced table" at bounding box center [1026, 309] width 33 height 33
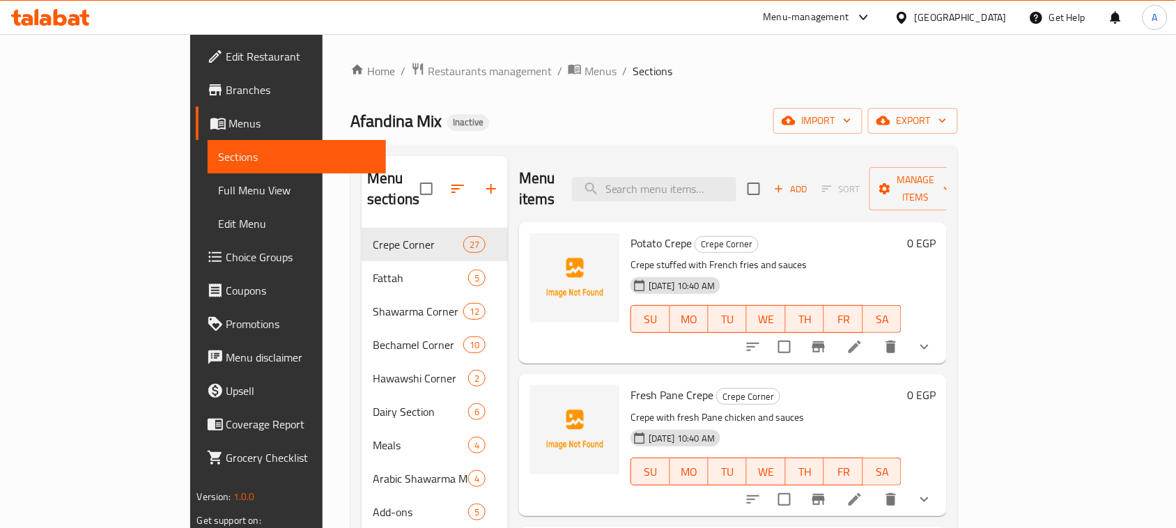
scroll to position [87, 0]
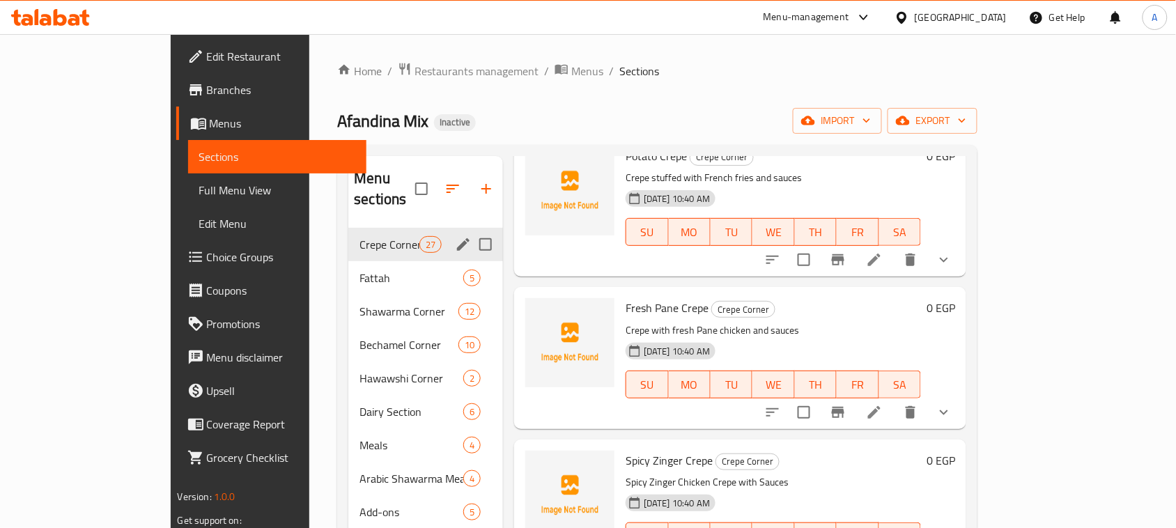
click at [471, 230] on input "Menu sections" at bounding box center [485, 244] width 29 height 29
checkbox input "true"
click at [471, 263] on input "Menu sections" at bounding box center [485, 277] width 29 height 29
checkbox input "true"
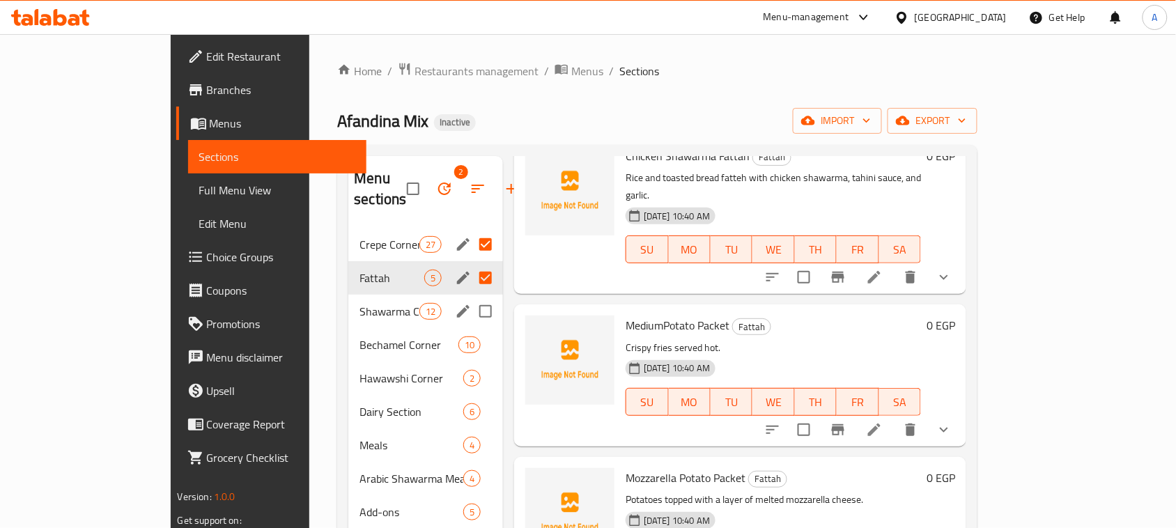
click at [471, 297] on input "Menu sections" at bounding box center [485, 311] width 29 height 29
checkbox input "true"
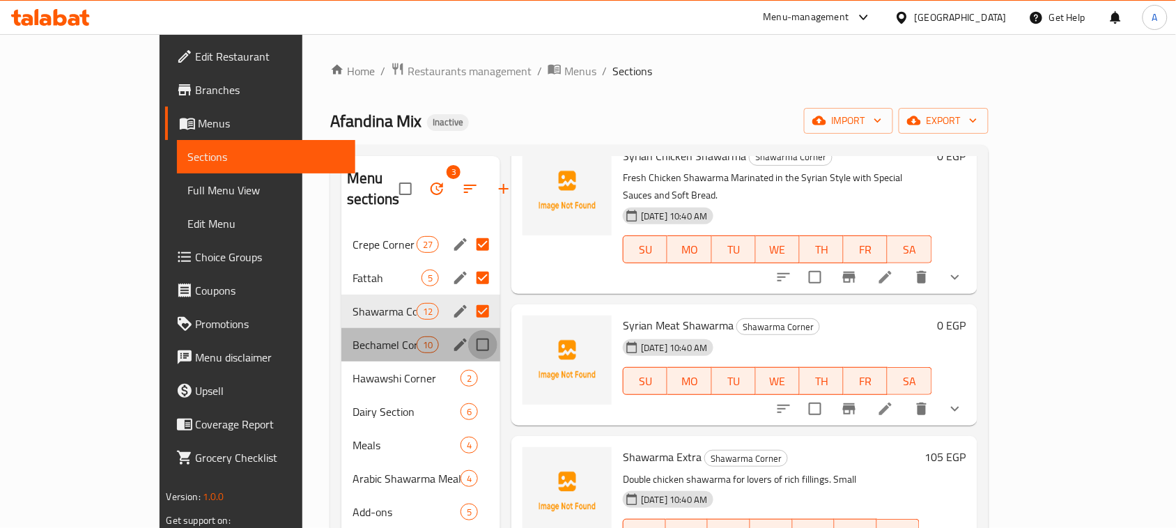
click at [468, 330] on input "Menu sections" at bounding box center [482, 344] width 29 height 29
checkbox input "true"
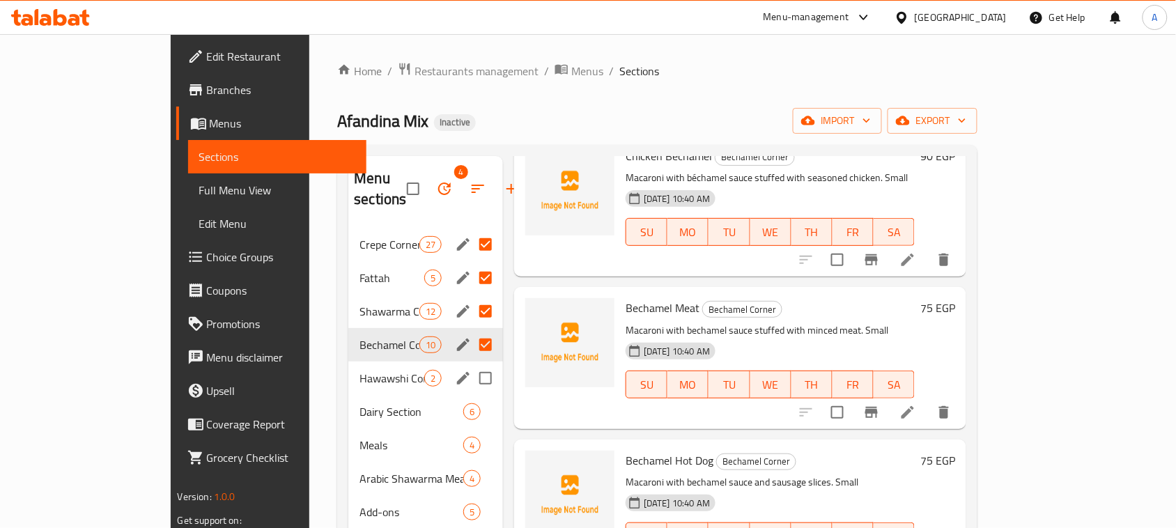
click at [471, 364] on input "Menu sections" at bounding box center [485, 378] width 29 height 29
checkbox input "true"
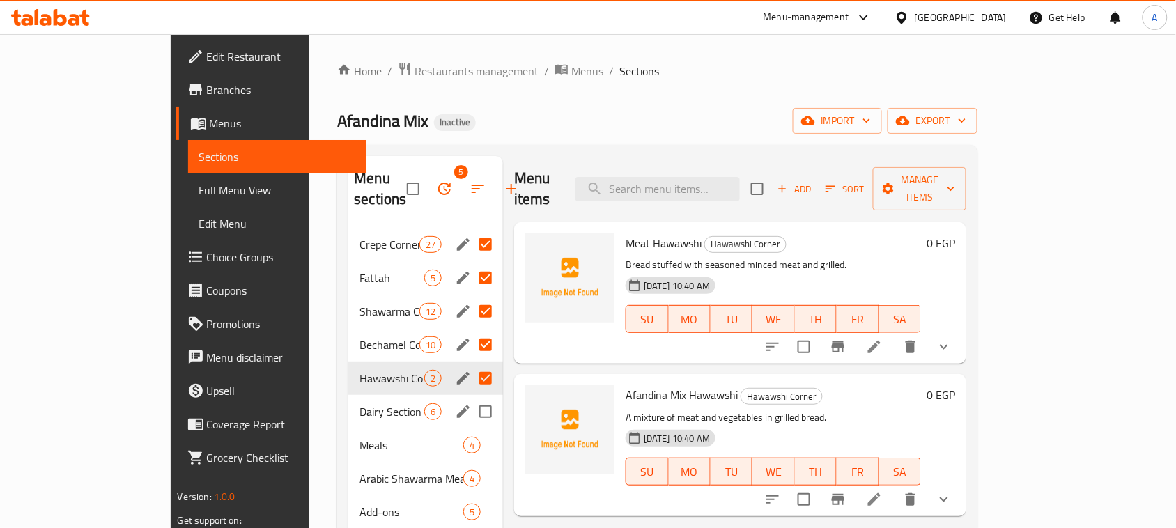
click at [471, 397] on input "Menu sections" at bounding box center [485, 411] width 29 height 29
checkbox input "true"
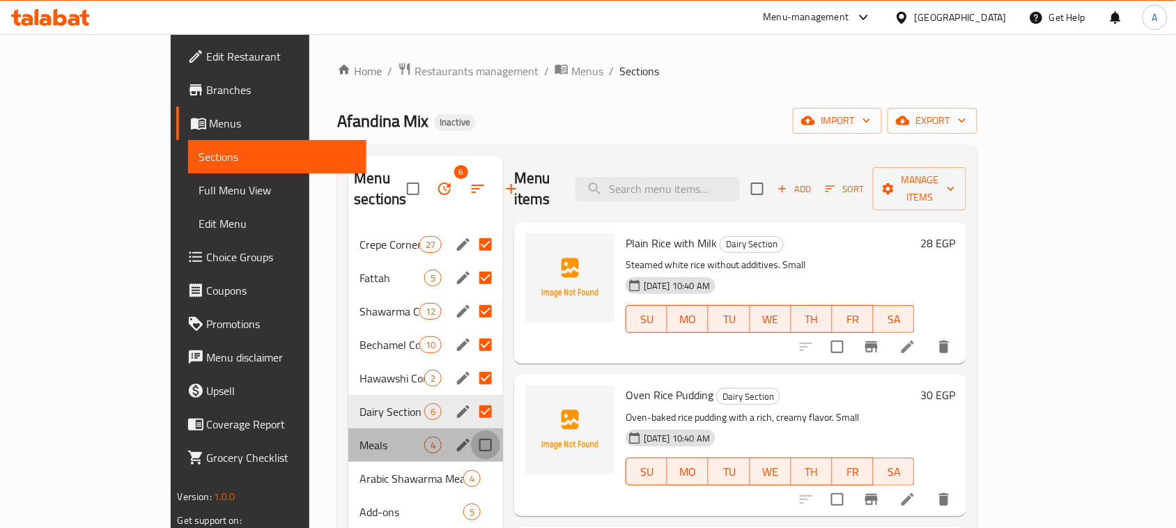
drag, startPoint x: 442, startPoint y: 422, endPoint x: 442, endPoint y: 444, distance: 21.6
click at [471, 431] on input "Menu sections" at bounding box center [485, 445] width 29 height 29
checkbox input "true"
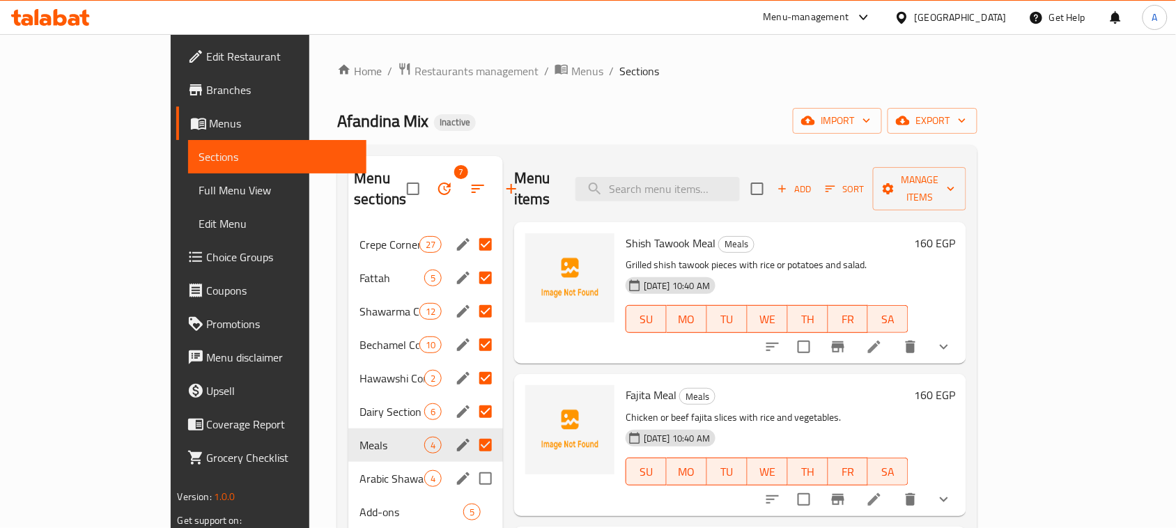
click at [471, 464] on input "Menu sections" at bounding box center [485, 478] width 29 height 29
checkbox input "true"
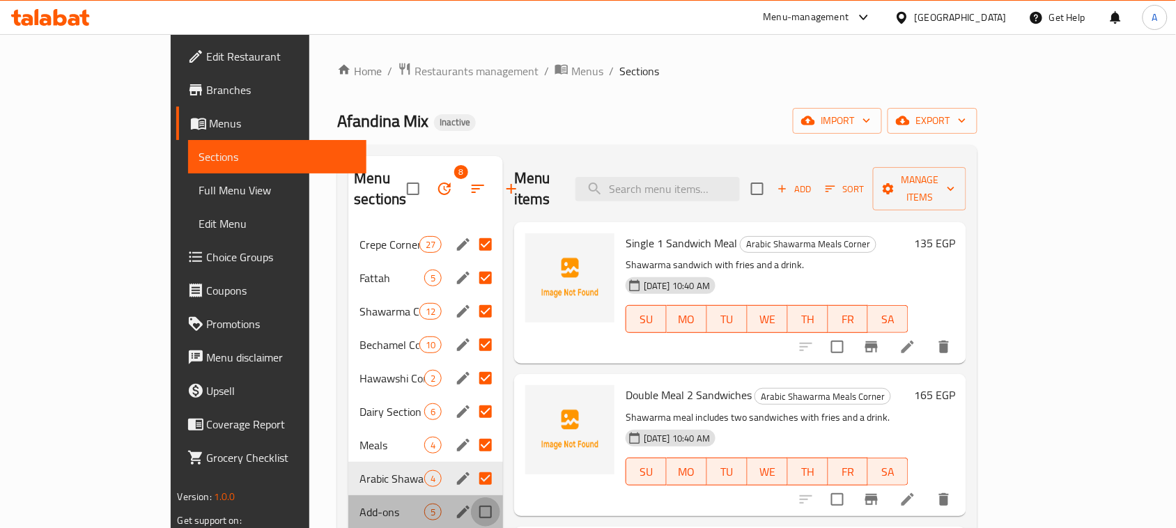
click at [471, 497] on input "Menu sections" at bounding box center [485, 511] width 29 height 29
checkbox input "true"
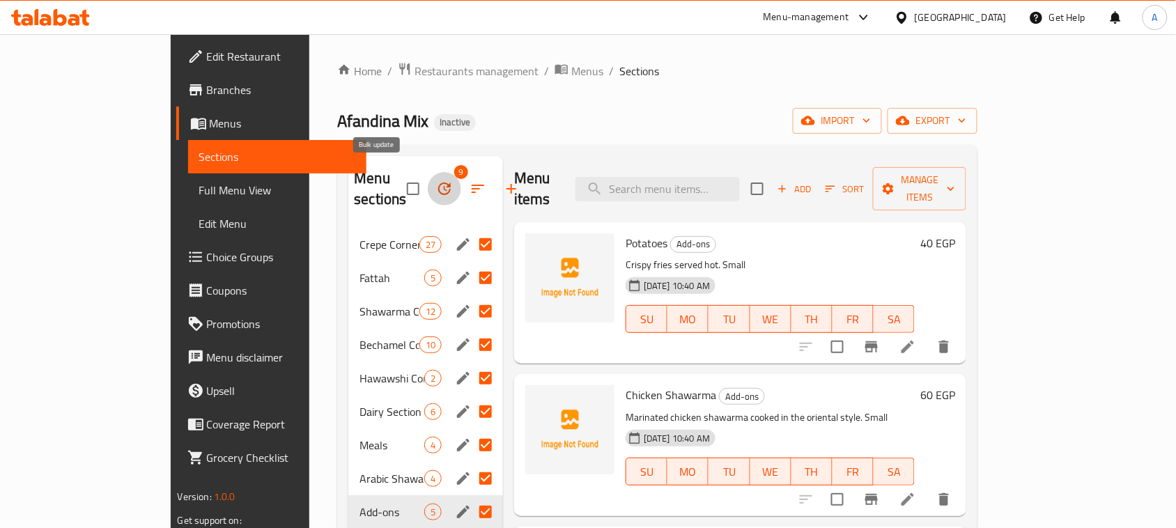
click at [436, 180] on icon "button" at bounding box center [444, 188] width 17 height 17
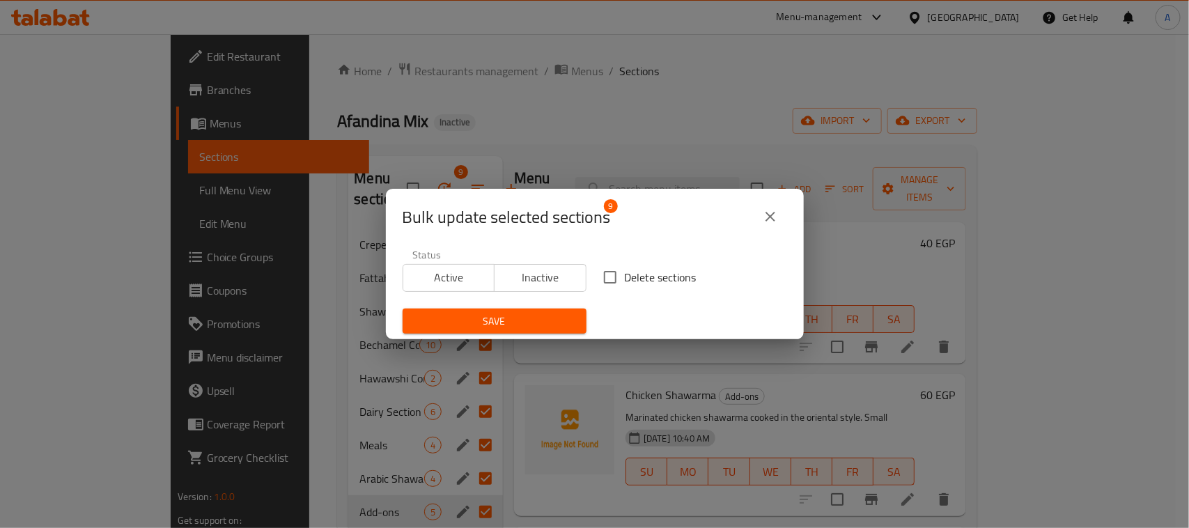
click at [603, 277] on input "Delete sections" at bounding box center [610, 277] width 29 height 29
checkbox input "true"
click at [548, 327] on span "Save" at bounding box center [495, 321] width 162 height 17
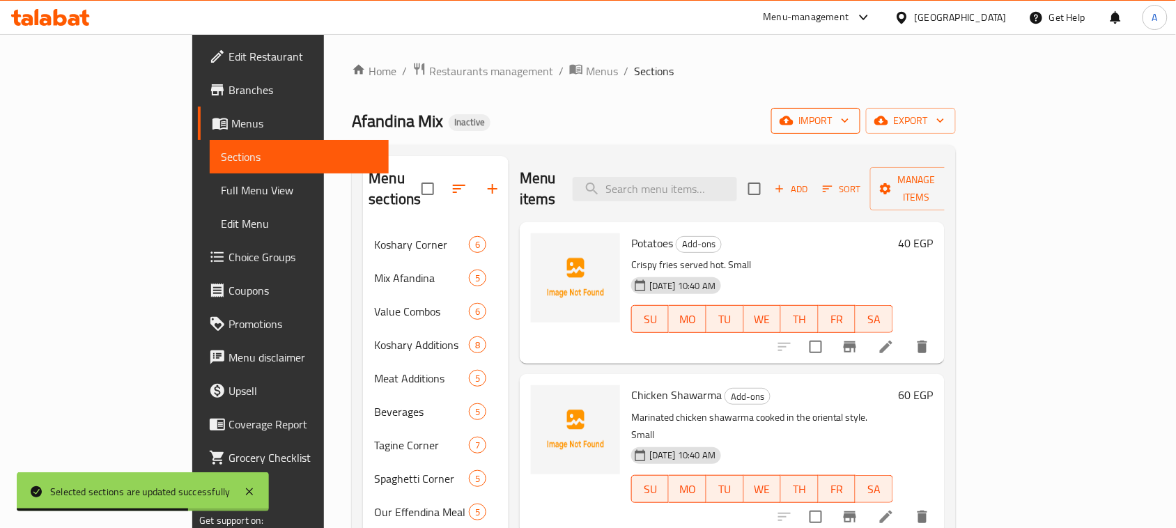
click at [849, 129] on span "import" at bounding box center [815, 120] width 67 height 17
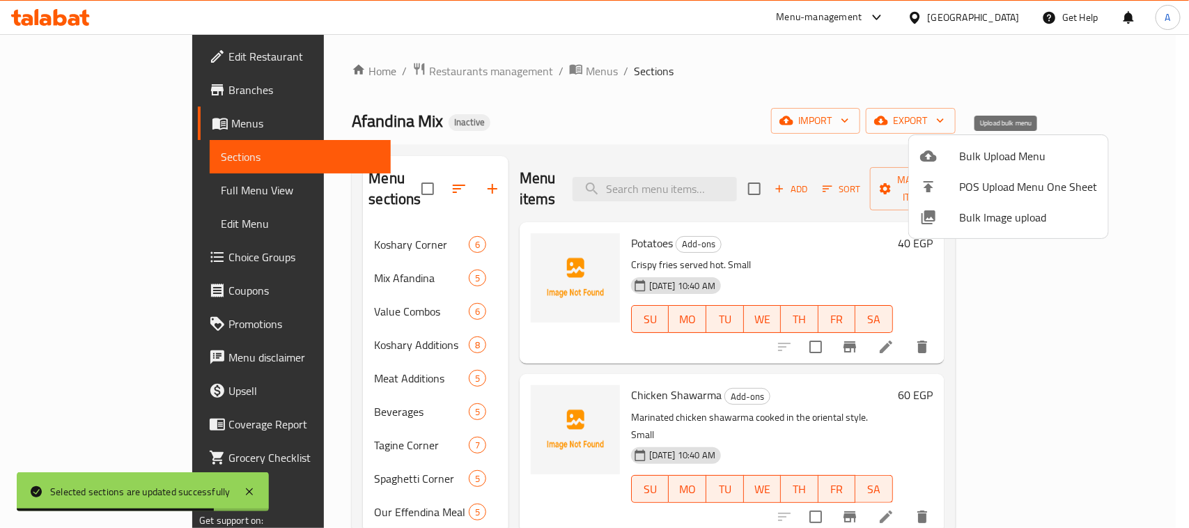
click at [1037, 148] on span "Bulk Upload Menu" at bounding box center [1028, 156] width 138 height 17
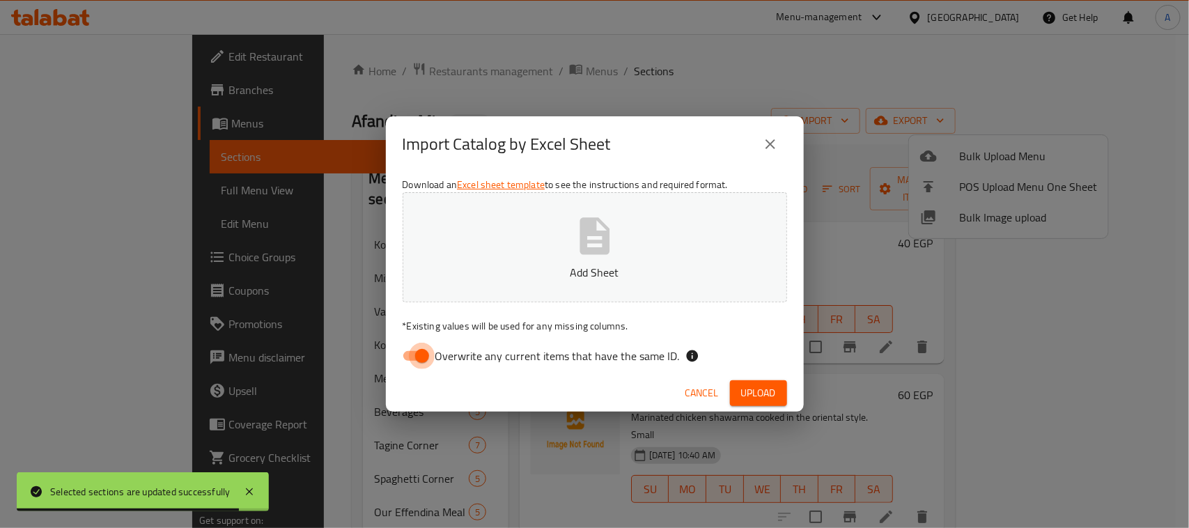
drag, startPoint x: 416, startPoint y: 353, endPoint x: 661, endPoint y: 258, distance: 262.5
click at [417, 354] on input "Overwrite any current items that have the same ID." at bounding box center [422, 356] width 79 height 26
checkbox input "false"
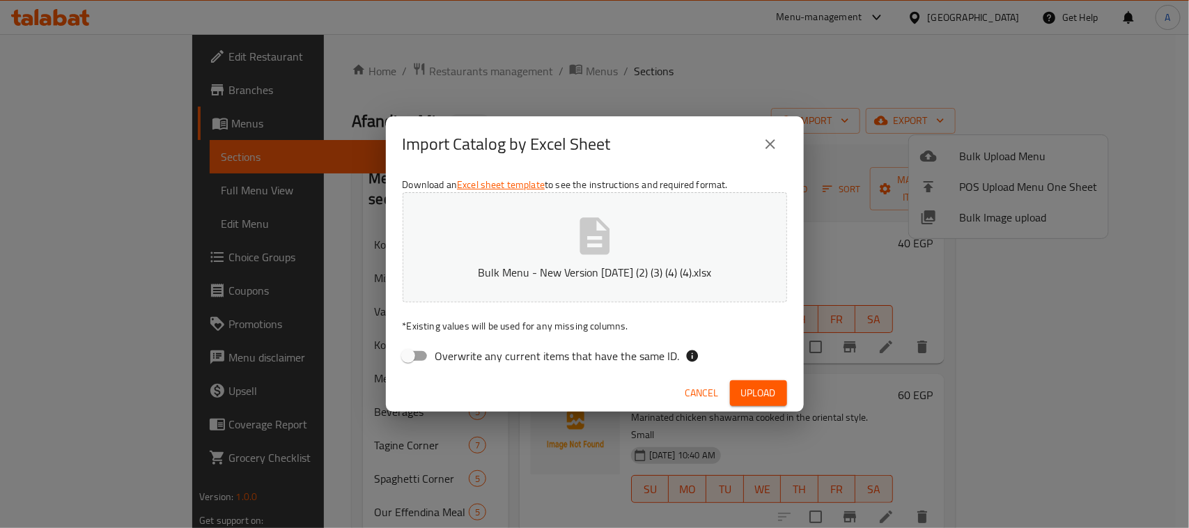
click at [757, 381] on button "Upload" at bounding box center [758, 393] width 57 height 26
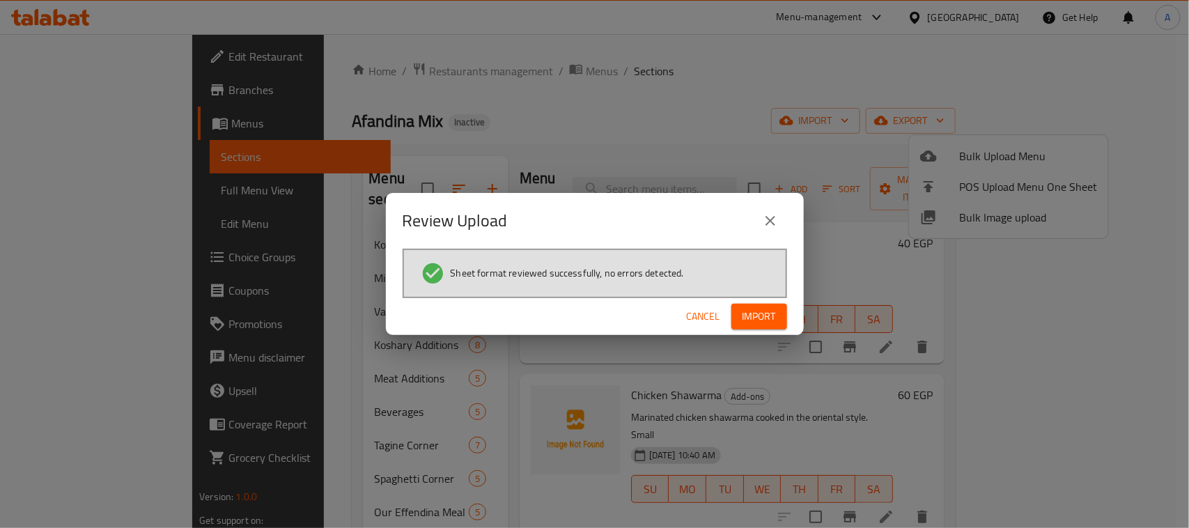
click at [759, 318] on span "Import" at bounding box center [759, 316] width 33 height 17
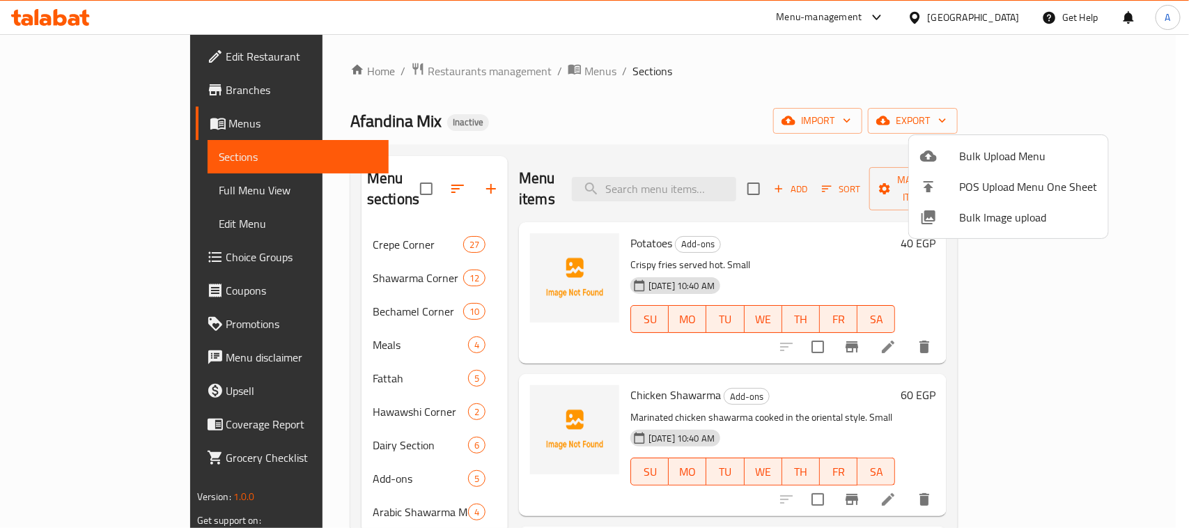
click at [106, 185] on div at bounding box center [594, 264] width 1189 height 528
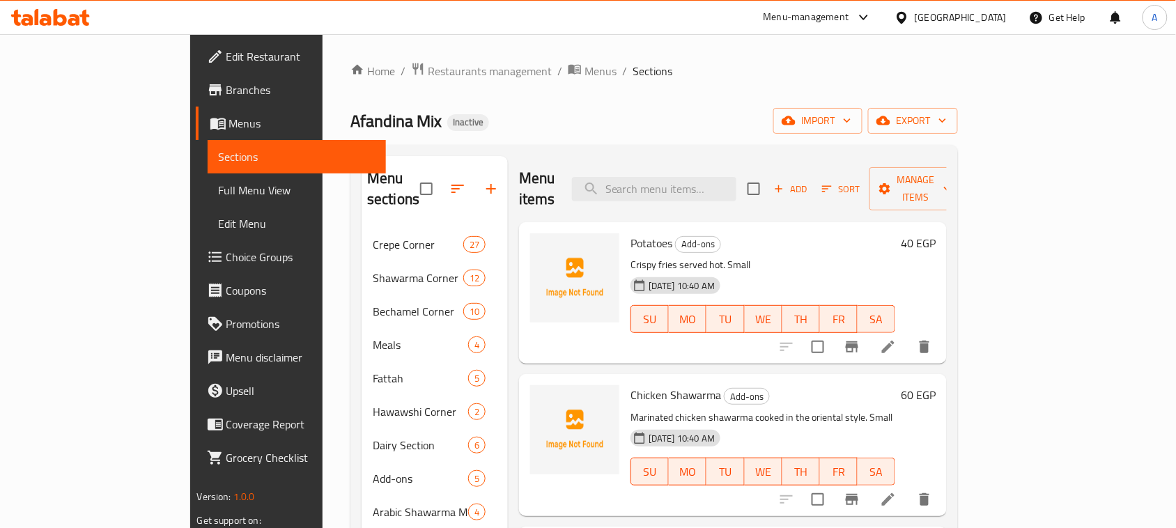
click at [219, 185] on span "Full Menu View" at bounding box center [297, 190] width 157 height 17
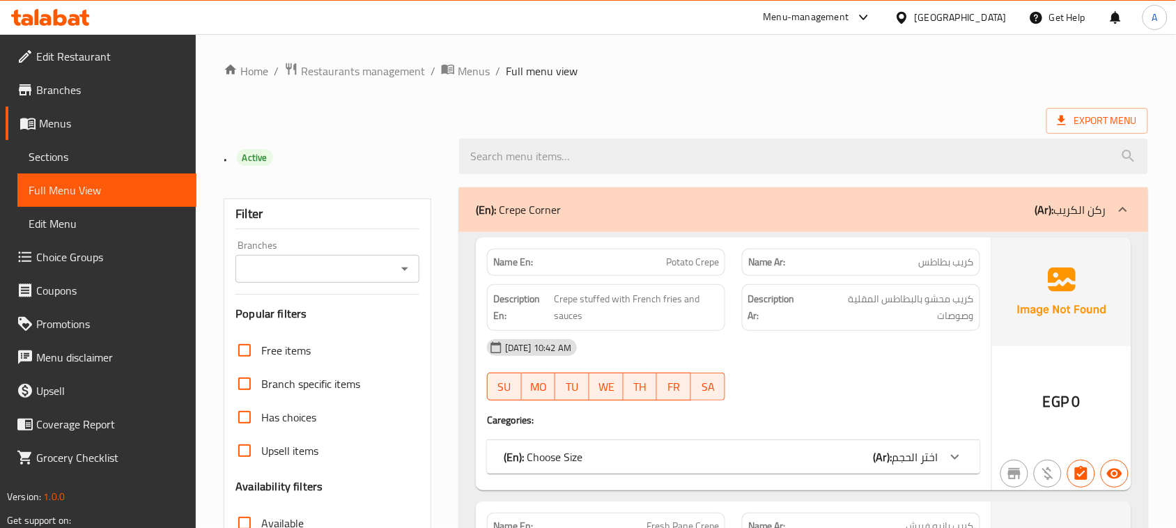
scroll to position [348, 0]
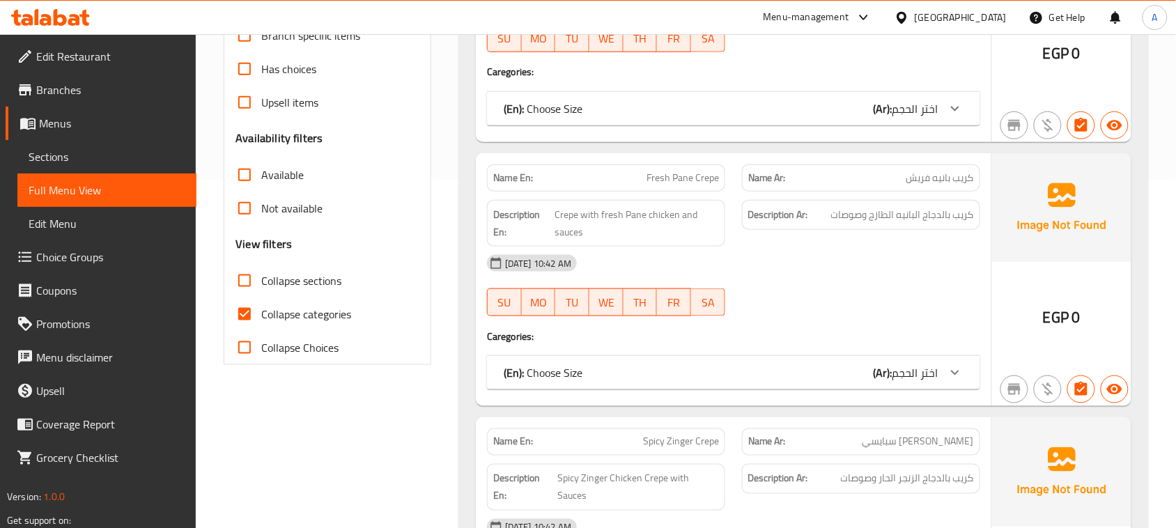
click at [245, 312] on input "Collapse categories" at bounding box center [244, 314] width 33 height 33
checkbox input "false"
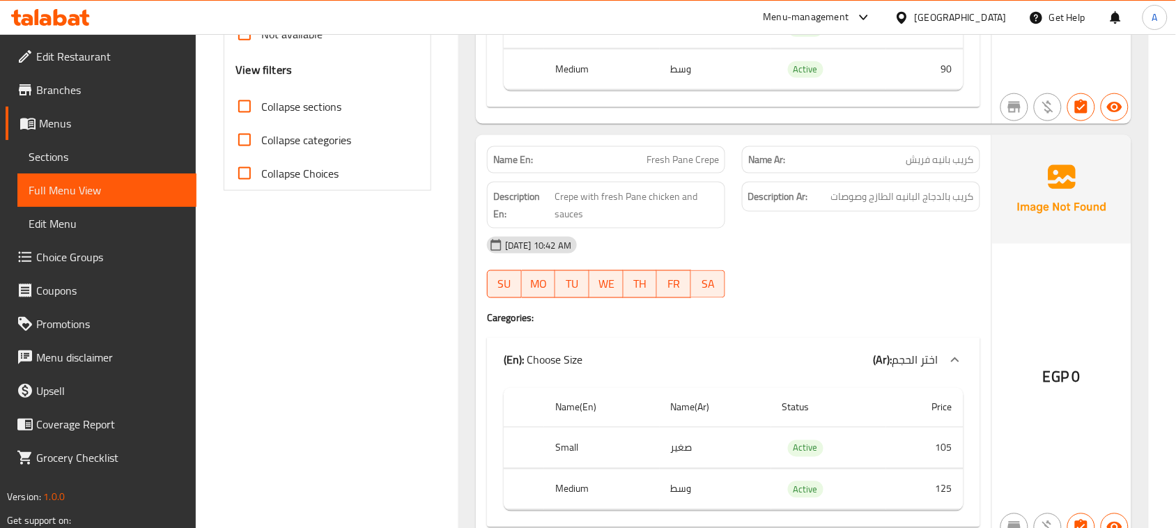
scroll to position [174, 0]
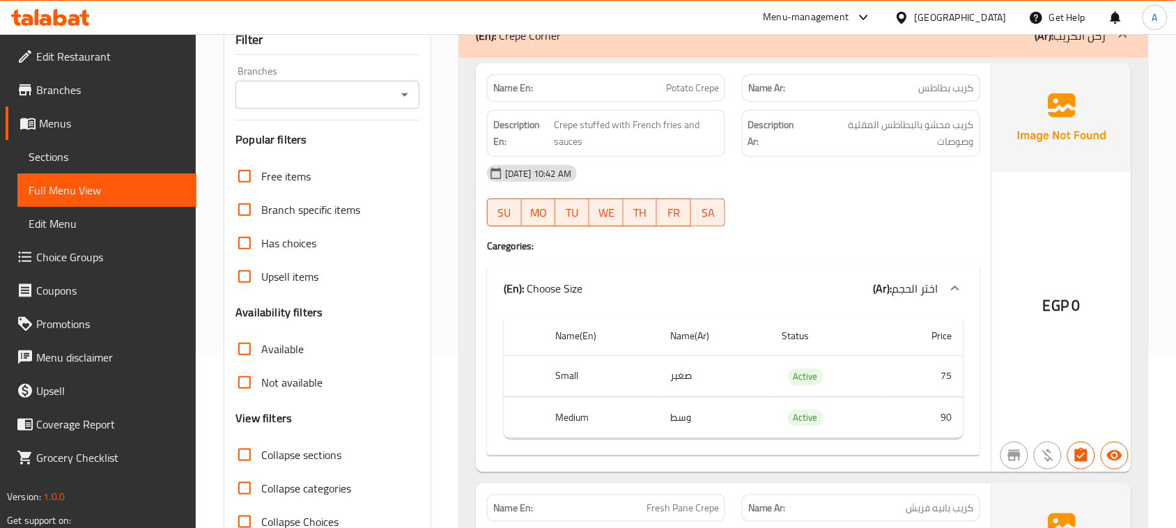
click at [245, 458] on input "Collapse sections" at bounding box center [244, 454] width 33 height 33
checkbox input "true"
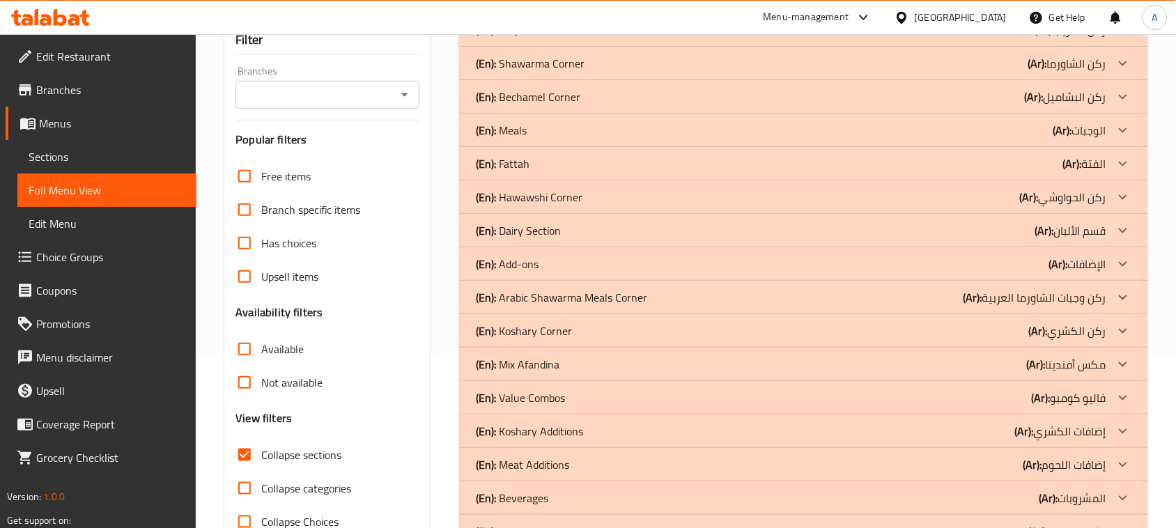
scroll to position [289, 0]
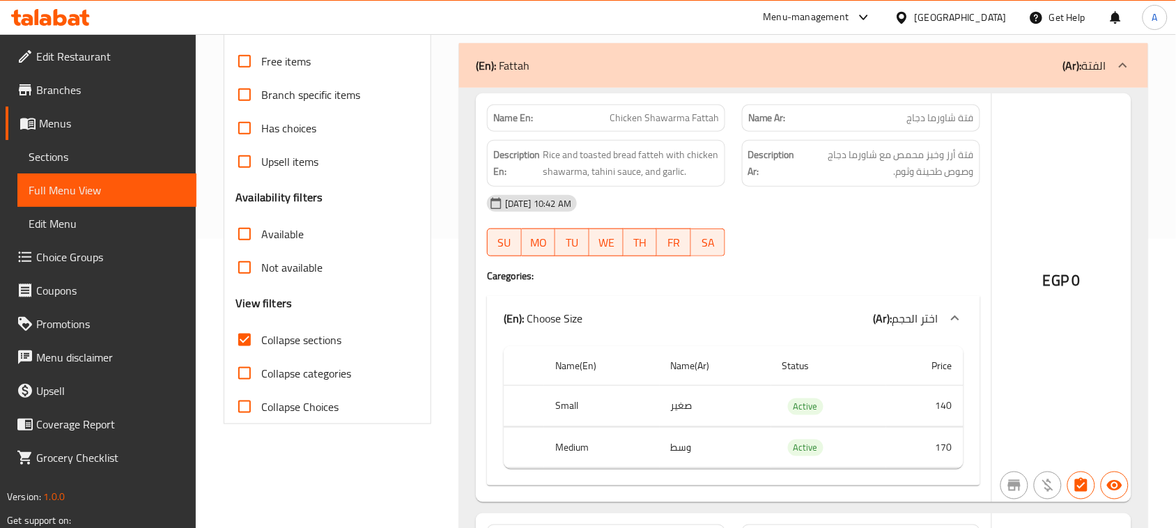
click at [1129, 304] on div "EGP 0" at bounding box center [1061, 297] width 139 height 409
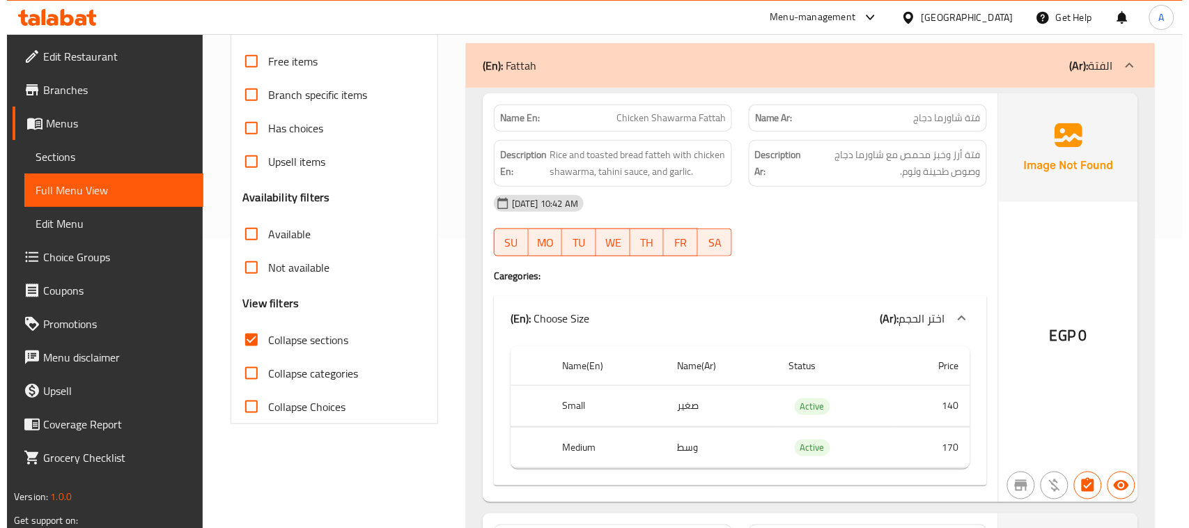
scroll to position [0, 0]
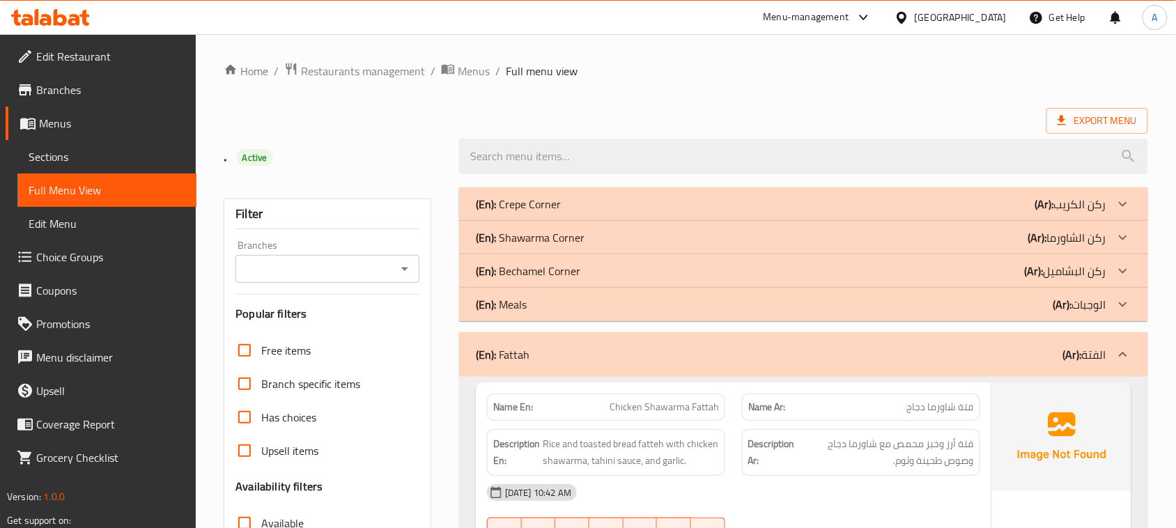
click at [1120, 213] on icon at bounding box center [1123, 204] width 17 height 17
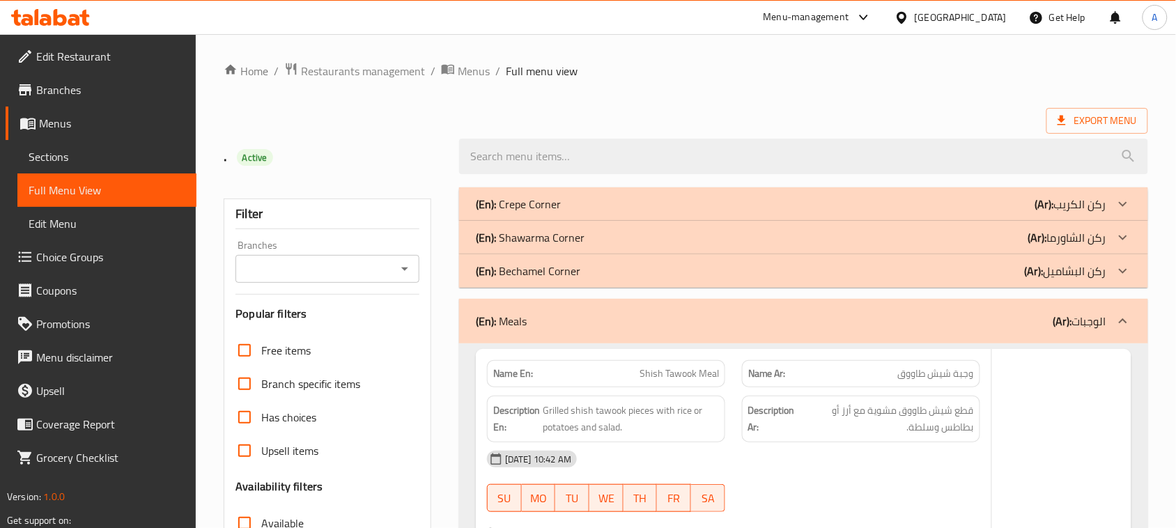
click at [1122, 213] on icon at bounding box center [1123, 204] width 17 height 17
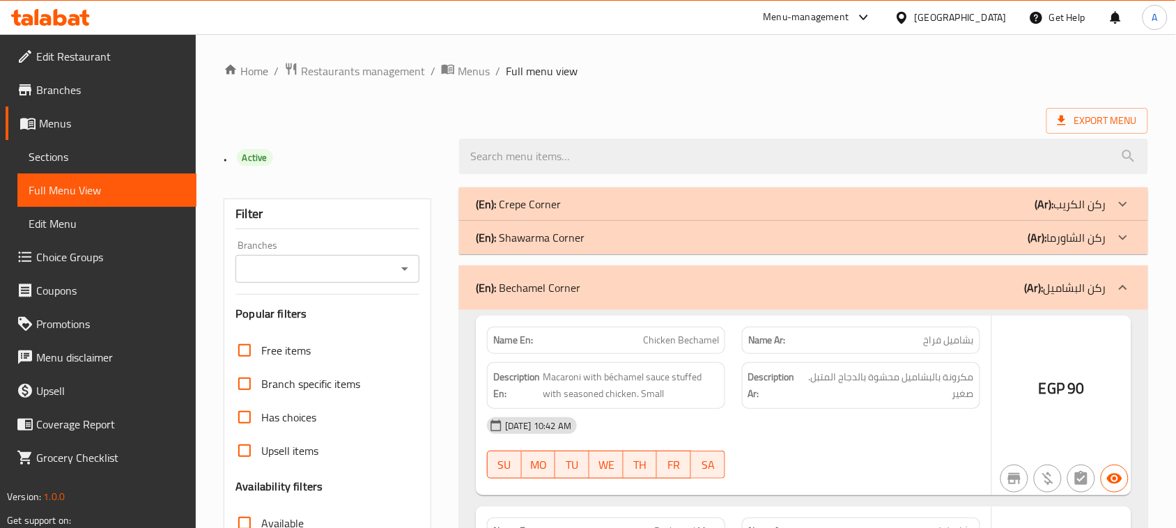
click at [1120, 206] on icon at bounding box center [1123, 203] width 8 height 5
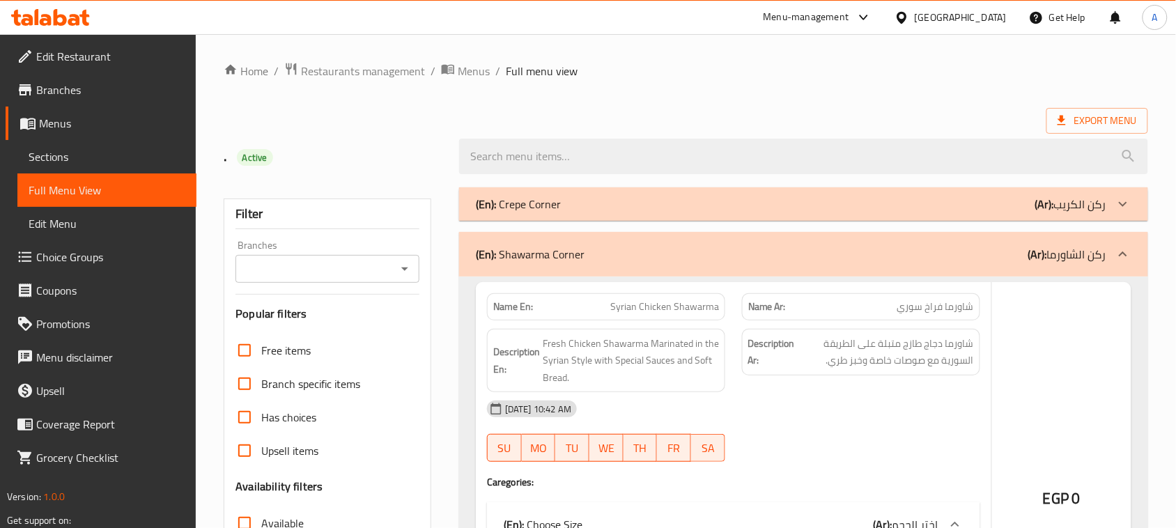
click at [1122, 203] on icon at bounding box center [1123, 204] width 17 height 17
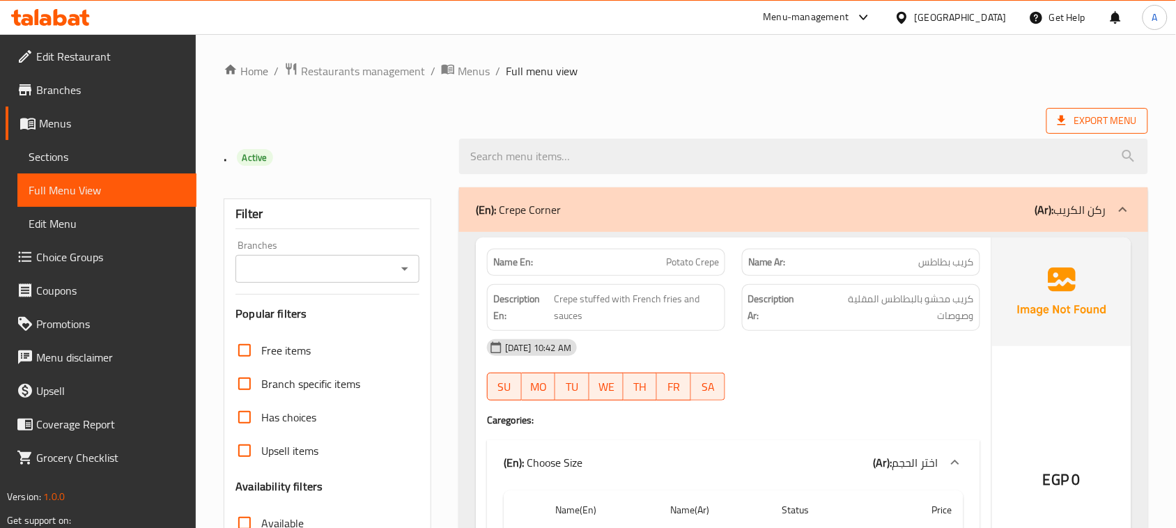
click at [1101, 122] on span "Export Menu" at bounding box center [1097, 120] width 79 height 17
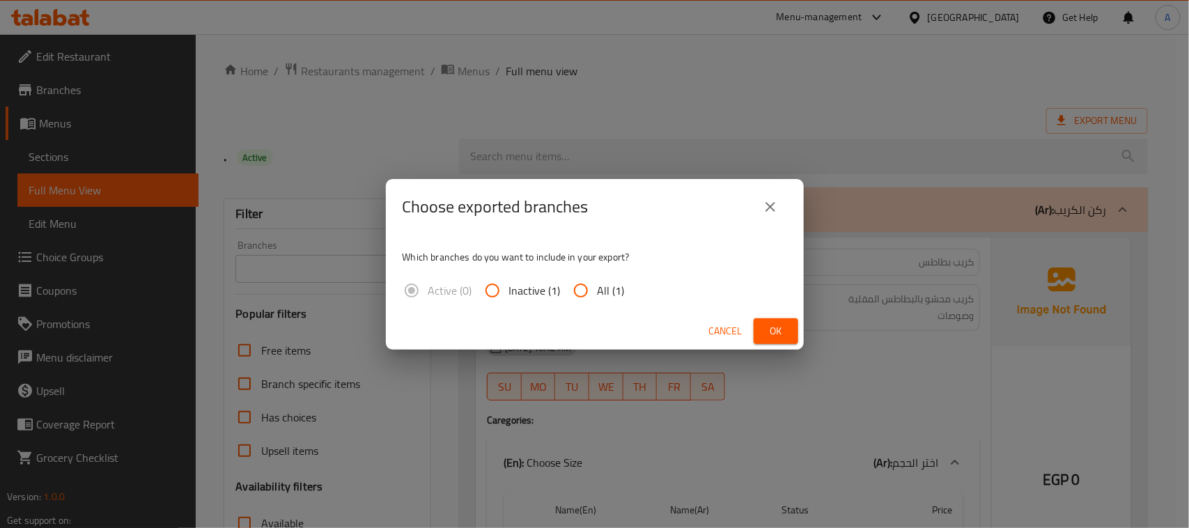
drag, startPoint x: 584, startPoint y: 293, endPoint x: 743, endPoint y: 320, distance: 162.0
click at [584, 293] on input "All (1)" at bounding box center [580, 290] width 33 height 33
radio input "true"
click at [787, 326] on button "Ok" at bounding box center [776, 331] width 45 height 26
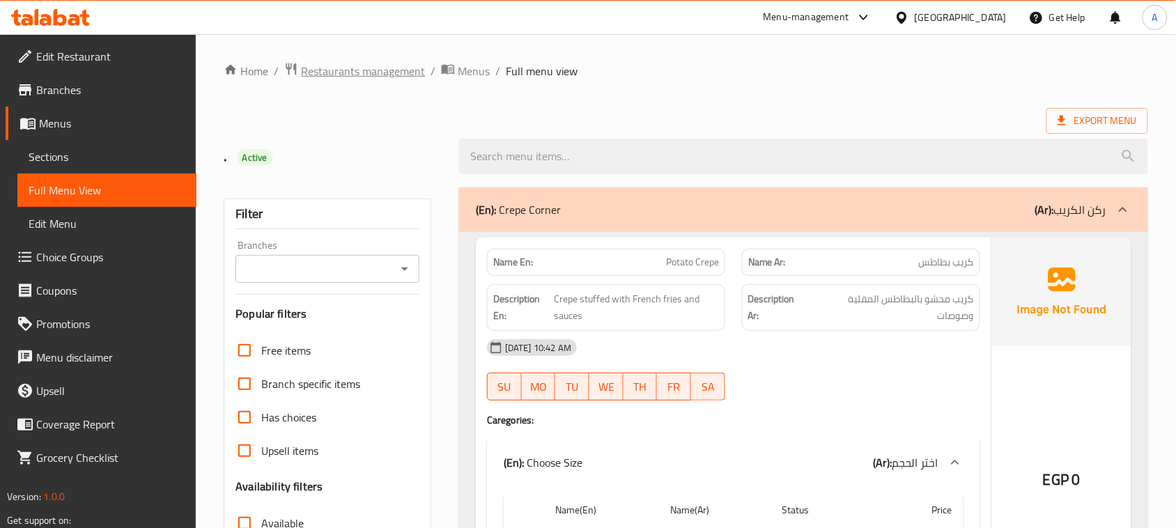
click at [366, 73] on span "Restaurants management" at bounding box center [363, 71] width 124 height 17
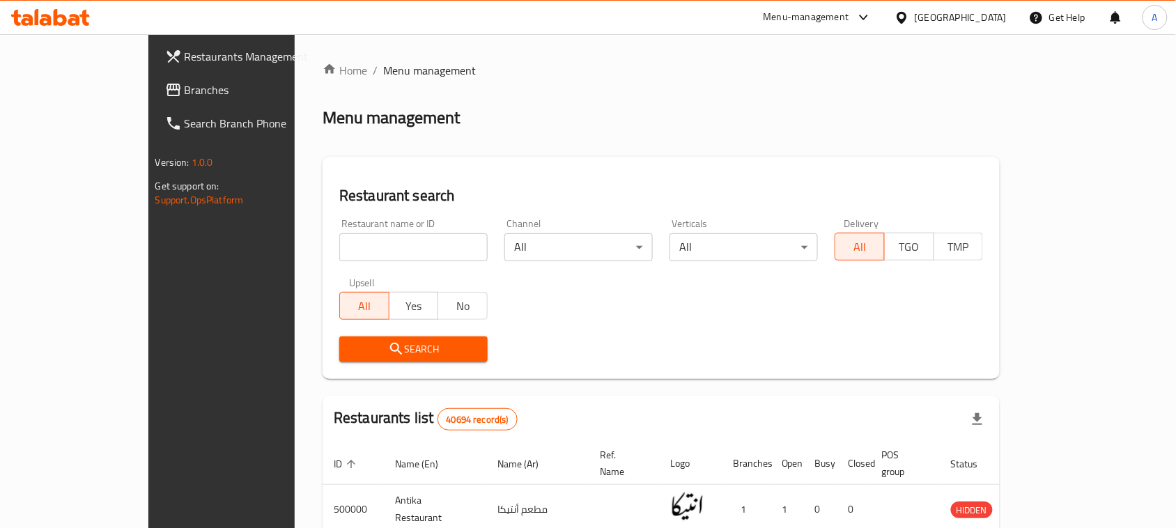
click at [185, 98] on span "Branches" at bounding box center [259, 90] width 149 height 17
